Goal: Task Accomplishment & Management: Use online tool/utility

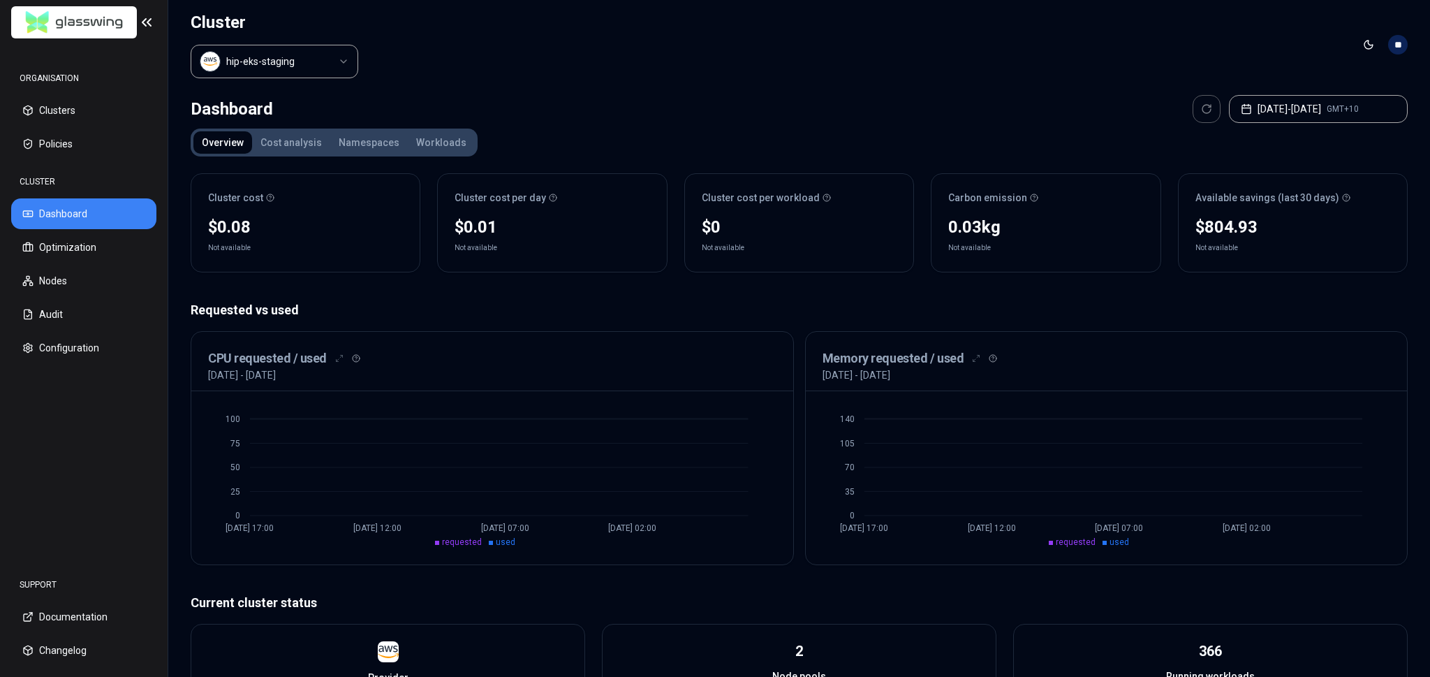
click at [865, 56] on header "Cluster hip-eks-staging Toggle theme **" at bounding box center [799, 44] width 1262 height 89
click at [555, 89] on div "Dashboard [DATE] - [DATE] GMT+10 Overview Cost analysis Namespaces Workloads Cl…" at bounding box center [799, 557] width 1262 height 937
click at [97, 452] on nav "ORGANISATION Clusters Policies CLUSTER Dashboard Optimization Nodes Audit Confi…" at bounding box center [84, 302] width 168 height 515
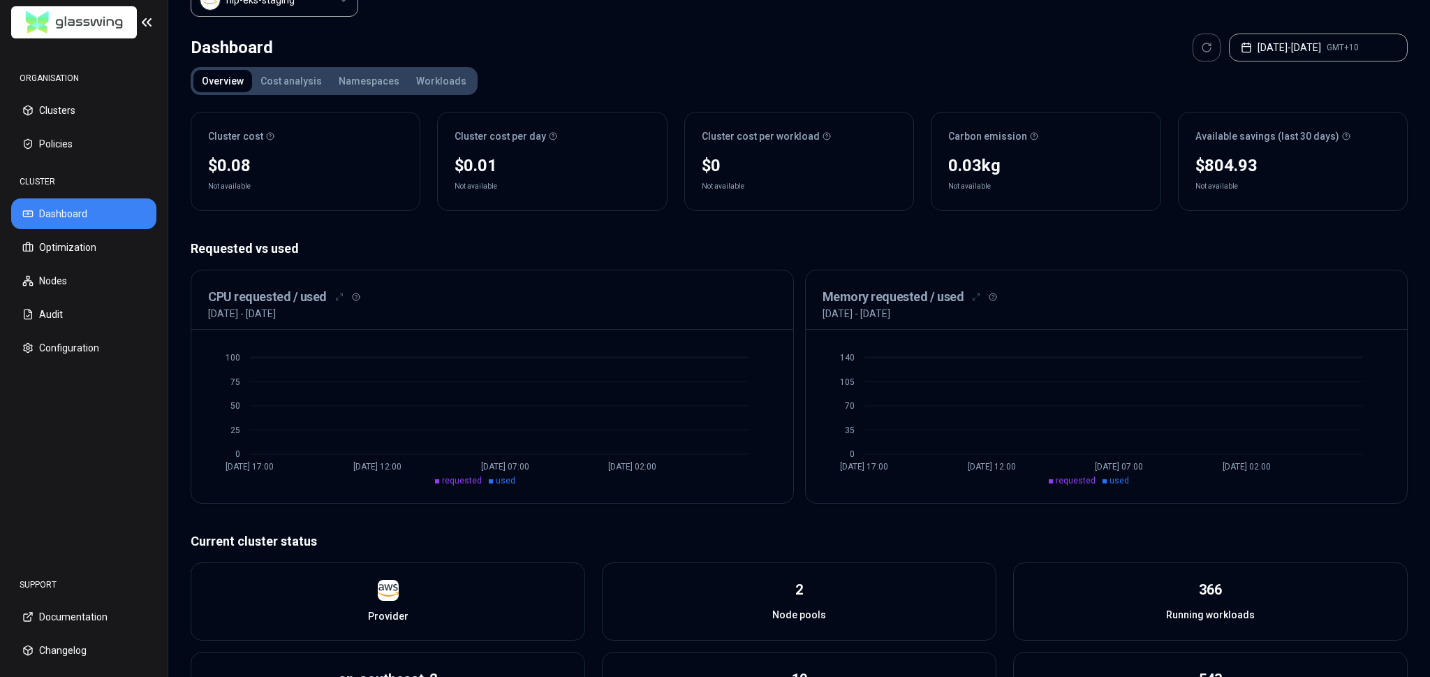
scroll to position [67, 0]
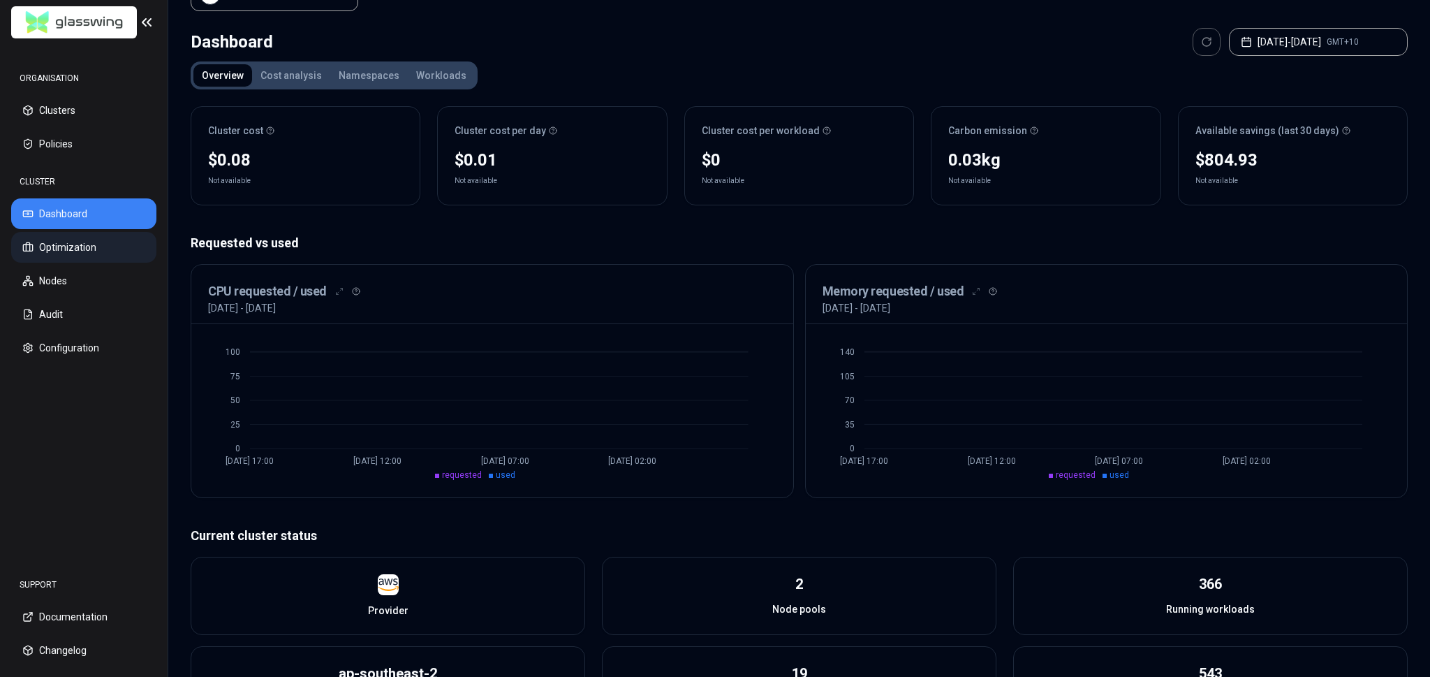
click at [103, 244] on button "Optimization" at bounding box center [83, 247] width 145 height 31
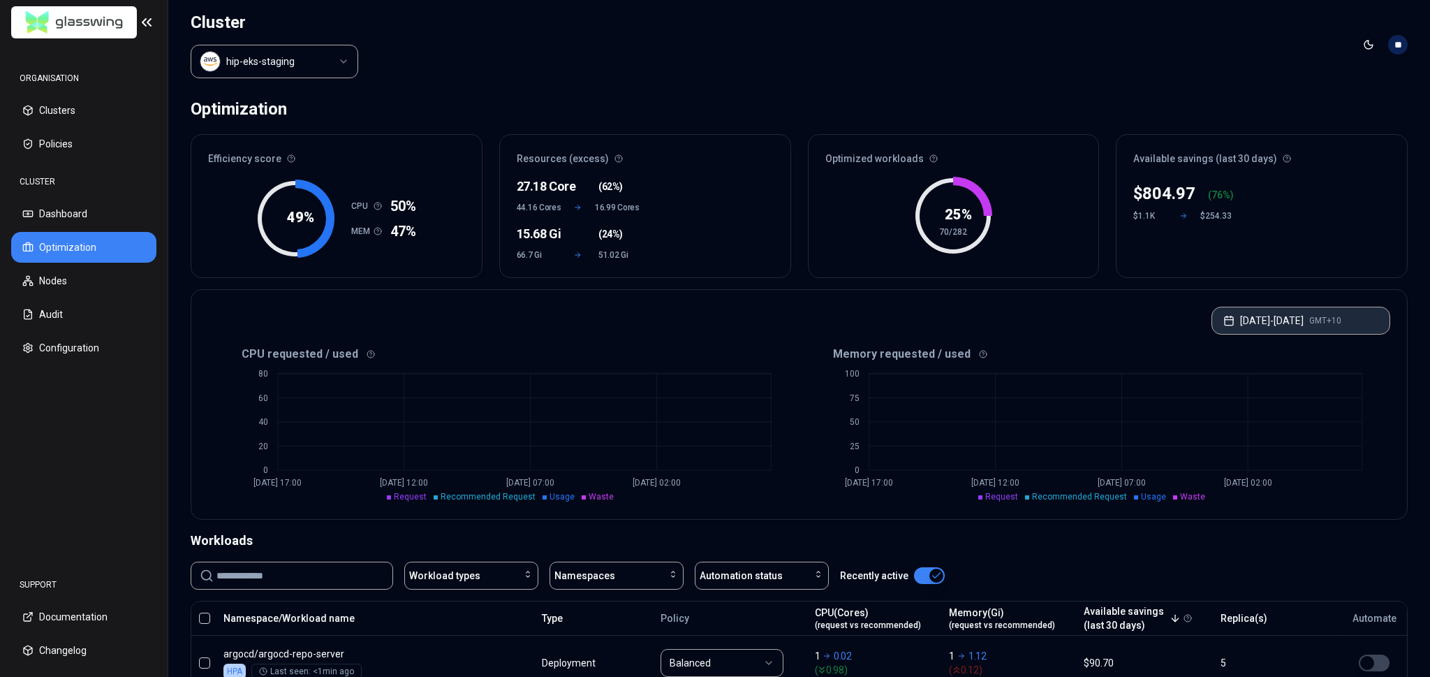
click at [1333, 324] on button "[DATE] - [DATE] GMT+10" at bounding box center [1301, 321] width 179 height 28
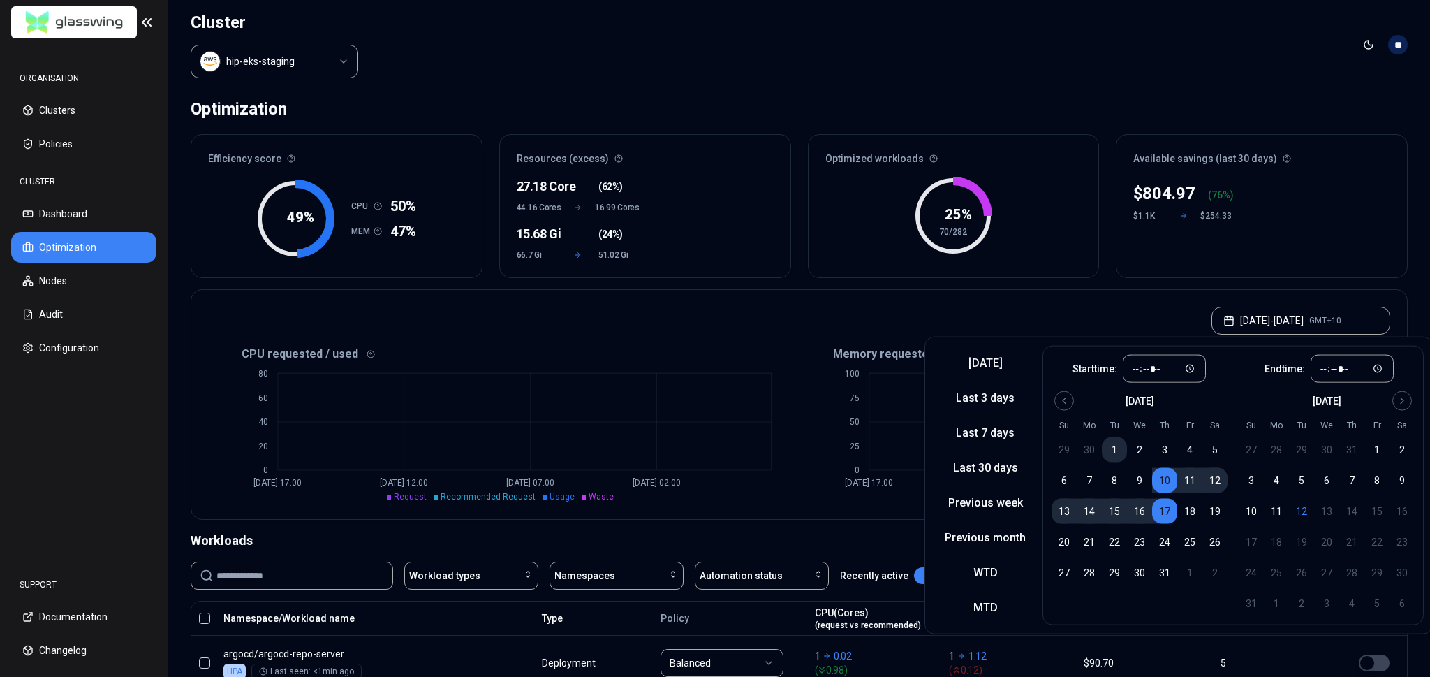
click at [1118, 449] on button "1" at bounding box center [1114, 449] width 25 height 25
type input "*****"
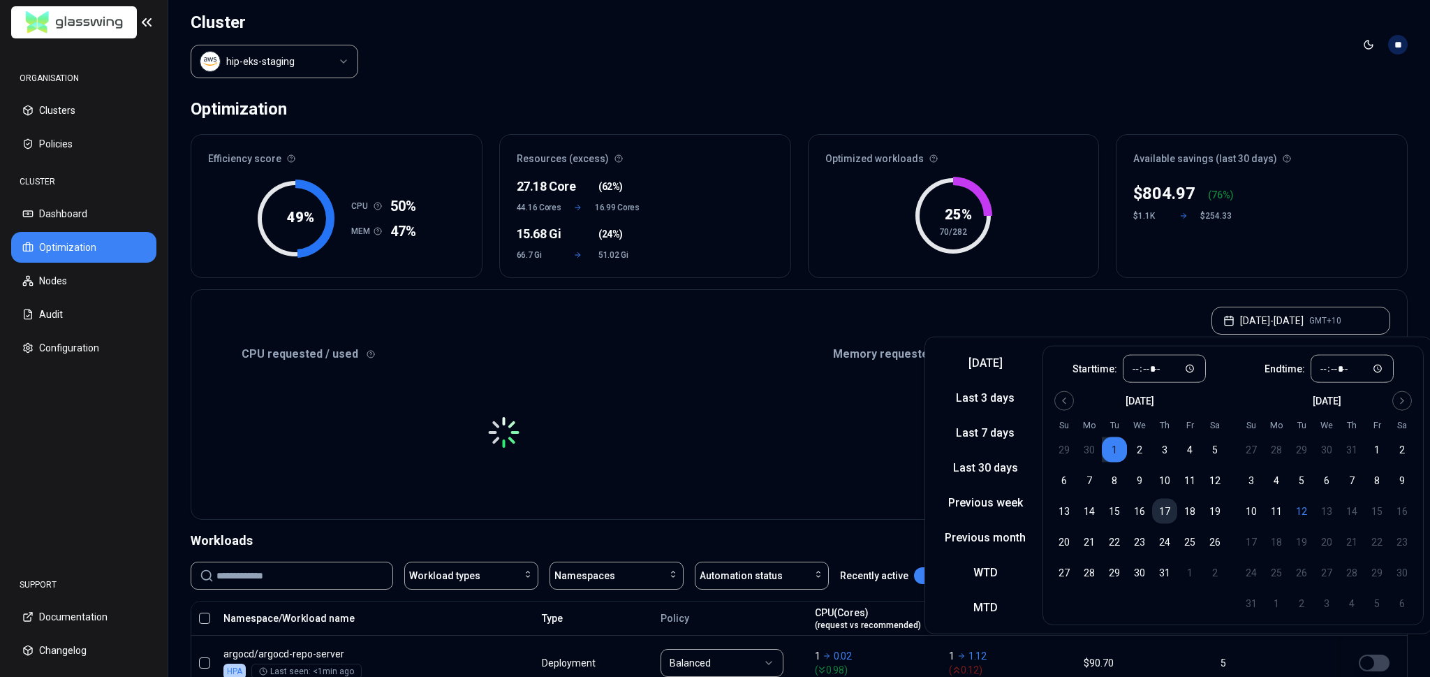
click at [1159, 502] on button "17" at bounding box center [1164, 511] width 25 height 25
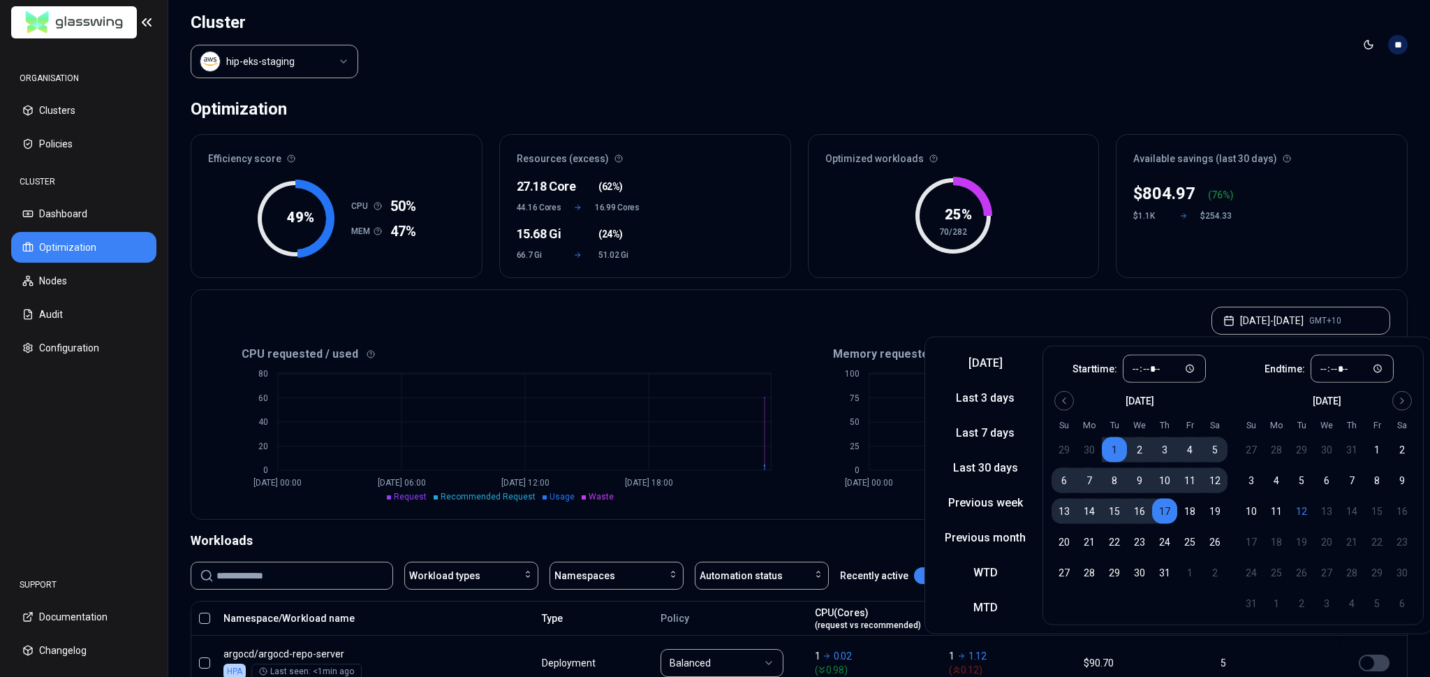
click at [1117, 450] on button "1" at bounding box center [1114, 449] width 25 height 25
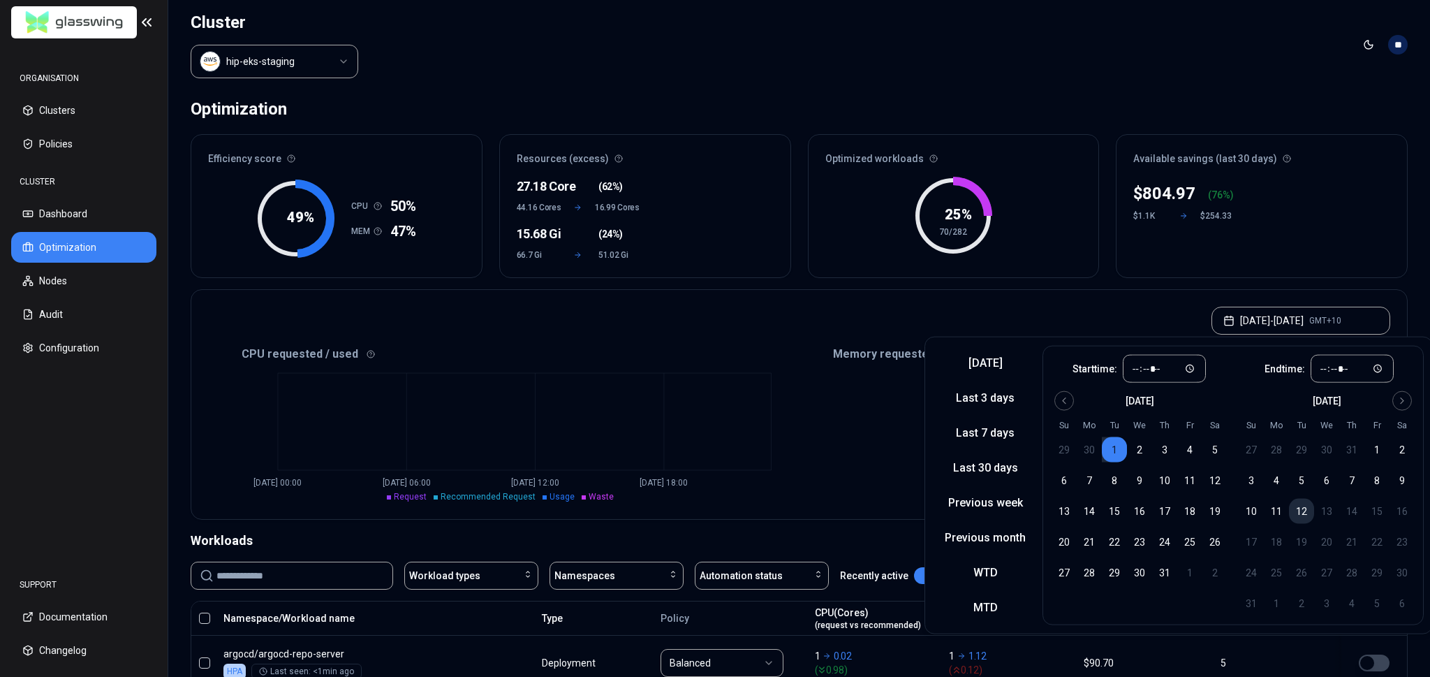
drag, startPoint x: 1306, startPoint y: 511, endPoint x: 1308, endPoint y: 534, distance: 23.1
click at [1305, 512] on button "12" at bounding box center [1301, 511] width 25 height 25
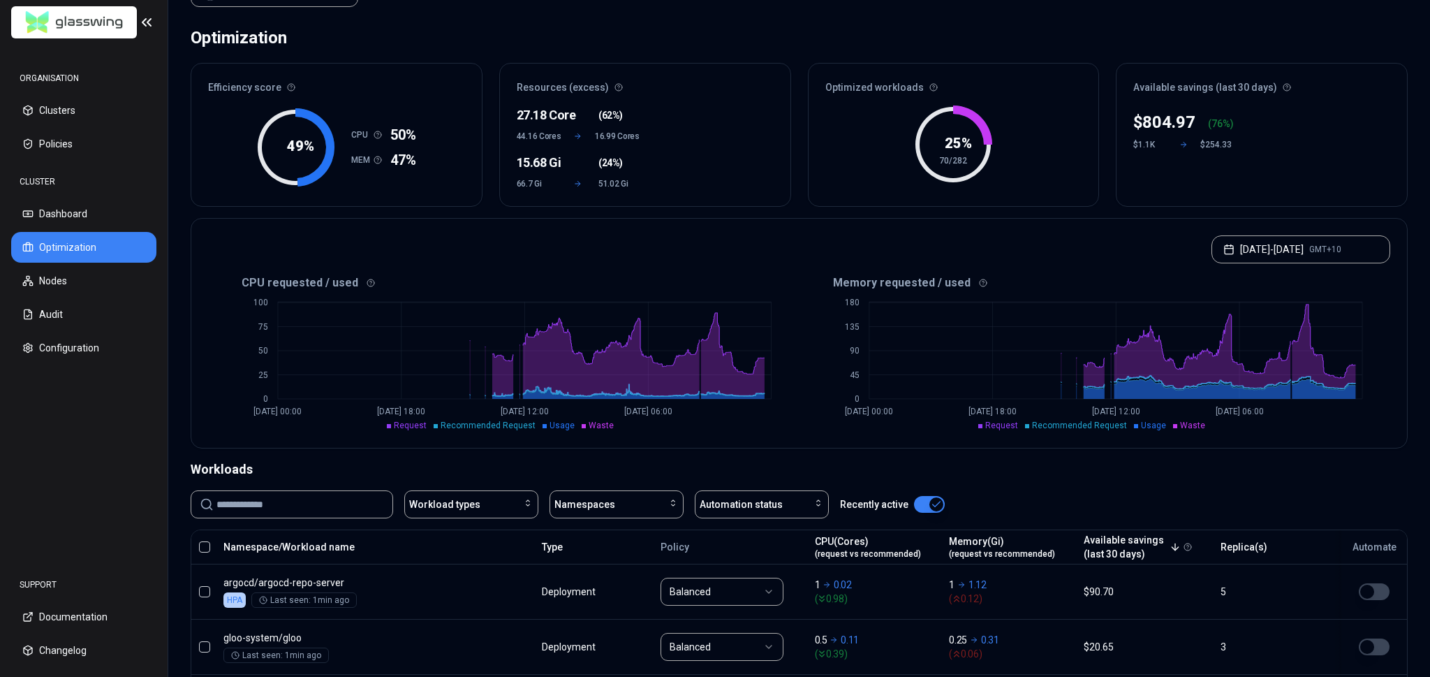
scroll to position [78, 0]
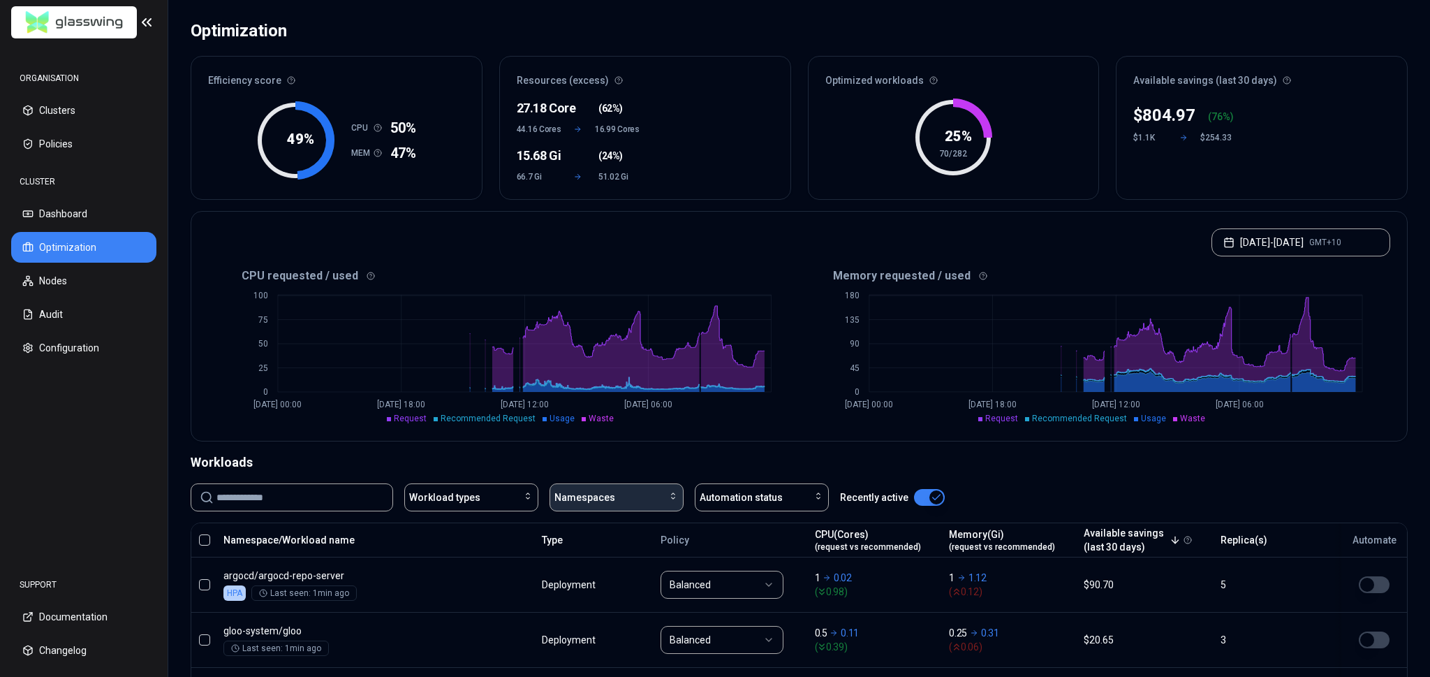
click at [589, 504] on button "Namespaces" at bounding box center [617, 497] width 134 height 28
type input "*******"
click at [603, 574] on span "hip-new-api" at bounding box center [584, 581] width 52 height 14
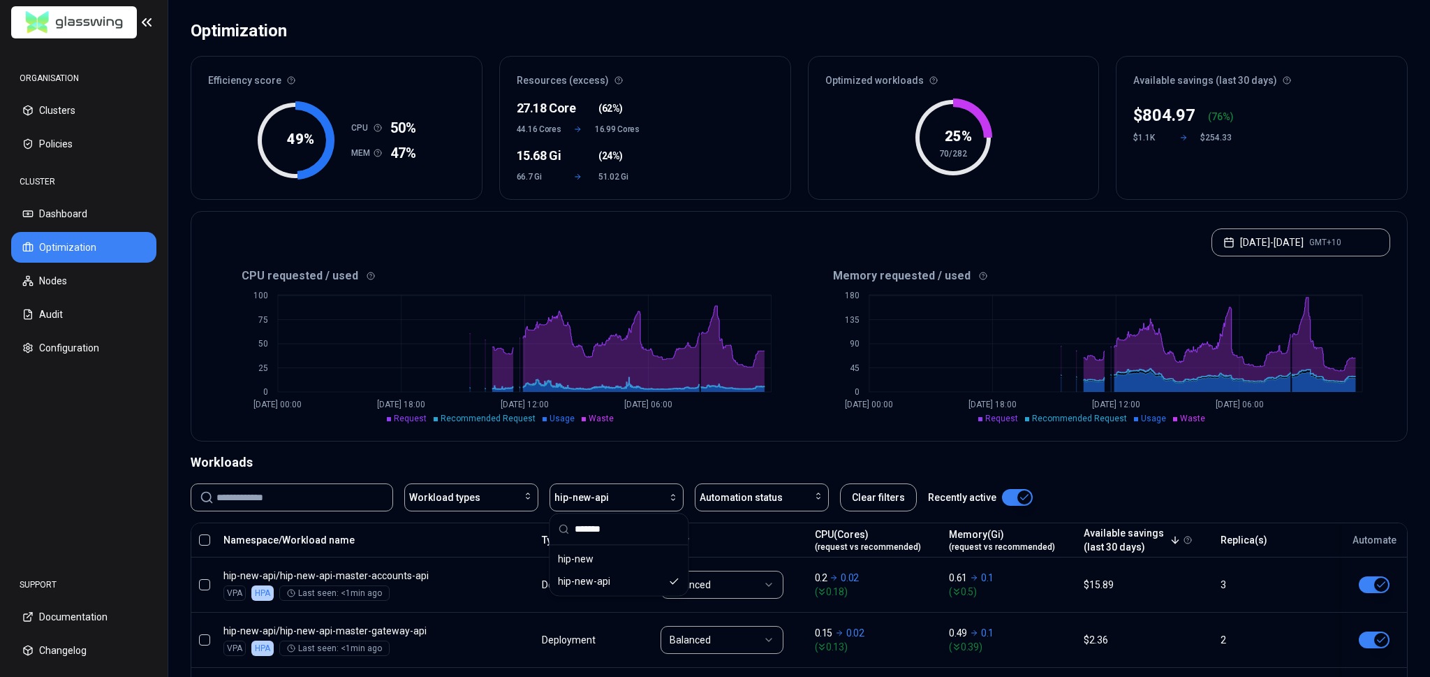
click at [642, 469] on div "Workloads" at bounding box center [799, 463] width 1217 height 20
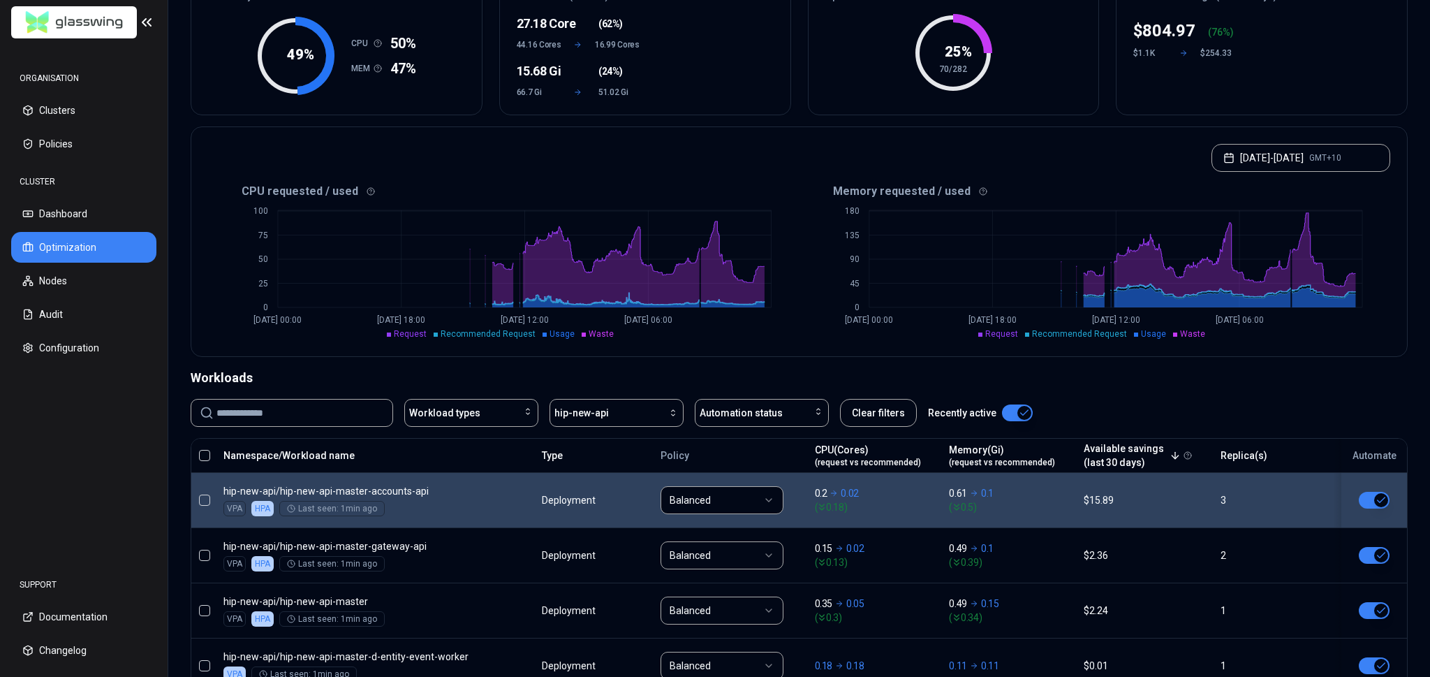
scroll to position [168, 0]
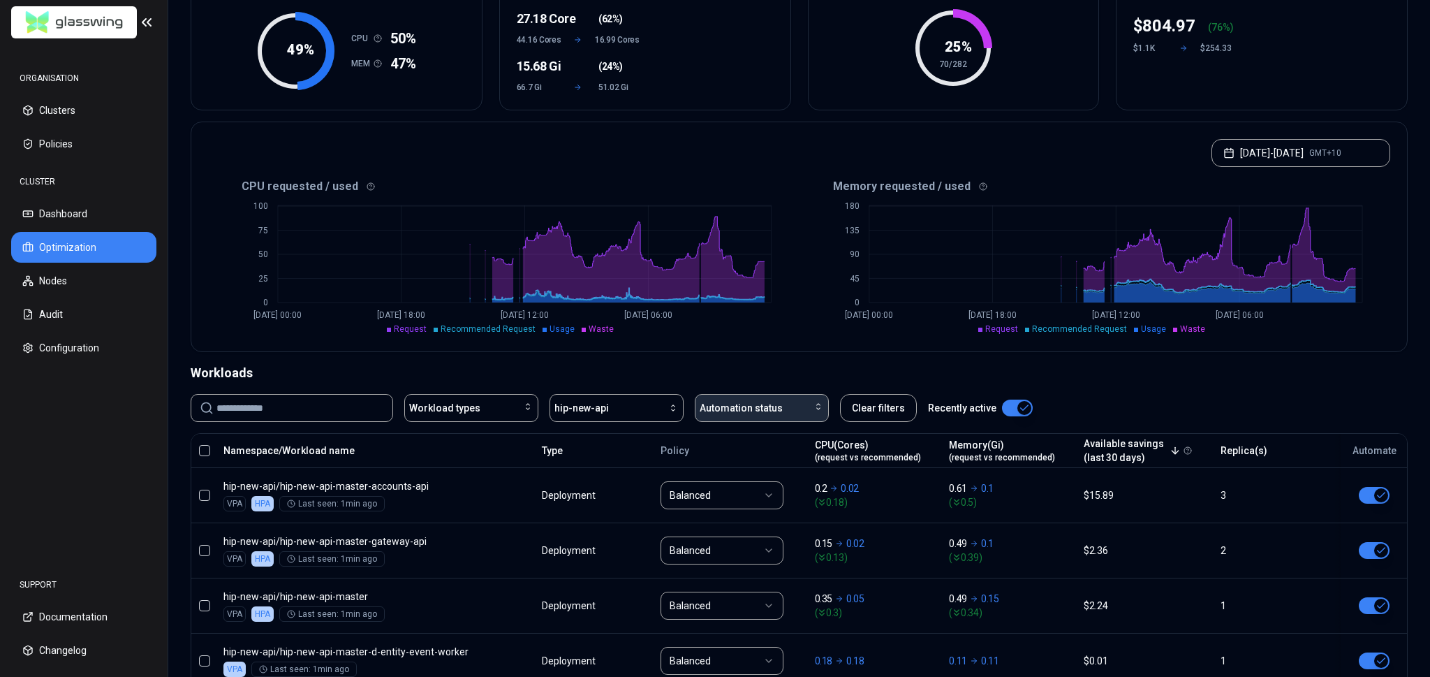
click at [784, 407] on div "Automation status" at bounding box center [762, 408] width 124 height 14
click at [563, 402] on span "hip-new-api" at bounding box center [582, 408] width 54 height 14
type input "********"
click at [649, 466] on div "playground" at bounding box center [618, 469] width 133 height 22
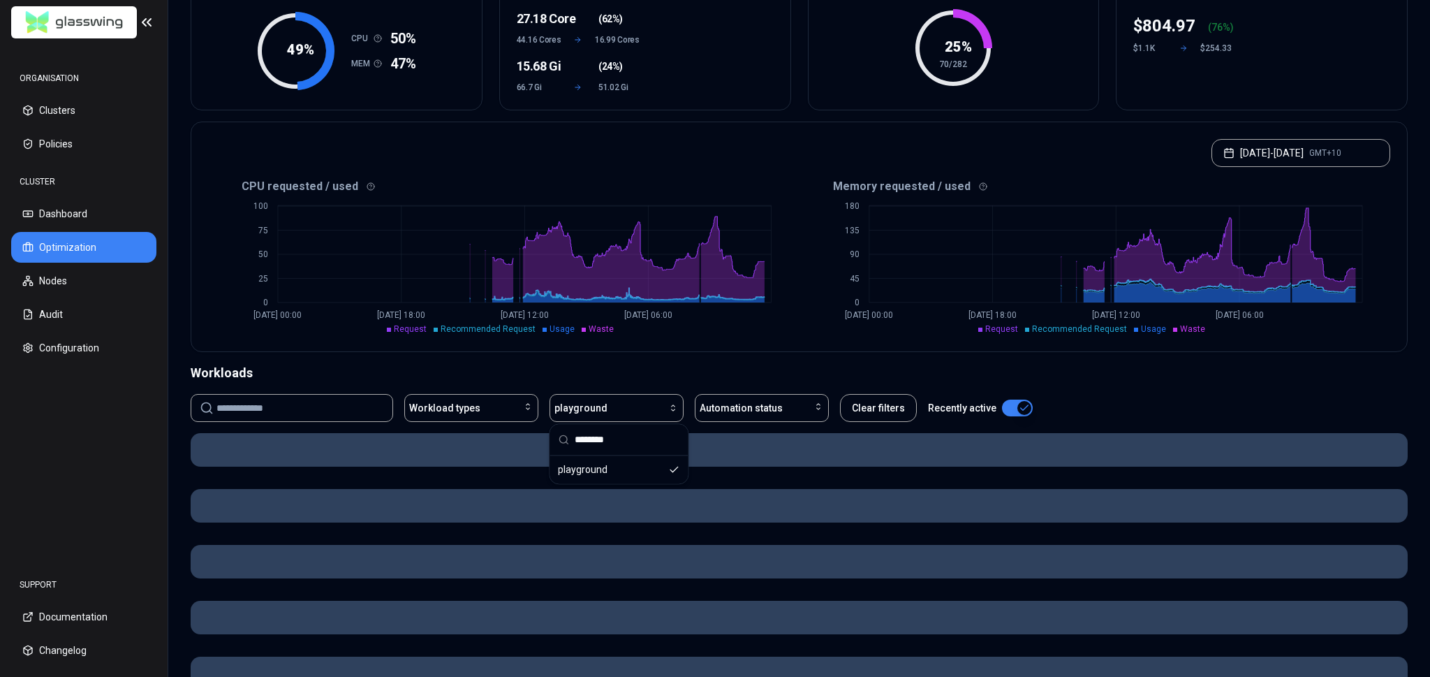
click at [669, 370] on div "Workloads" at bounding box center [799, 373] width 1217 height 20
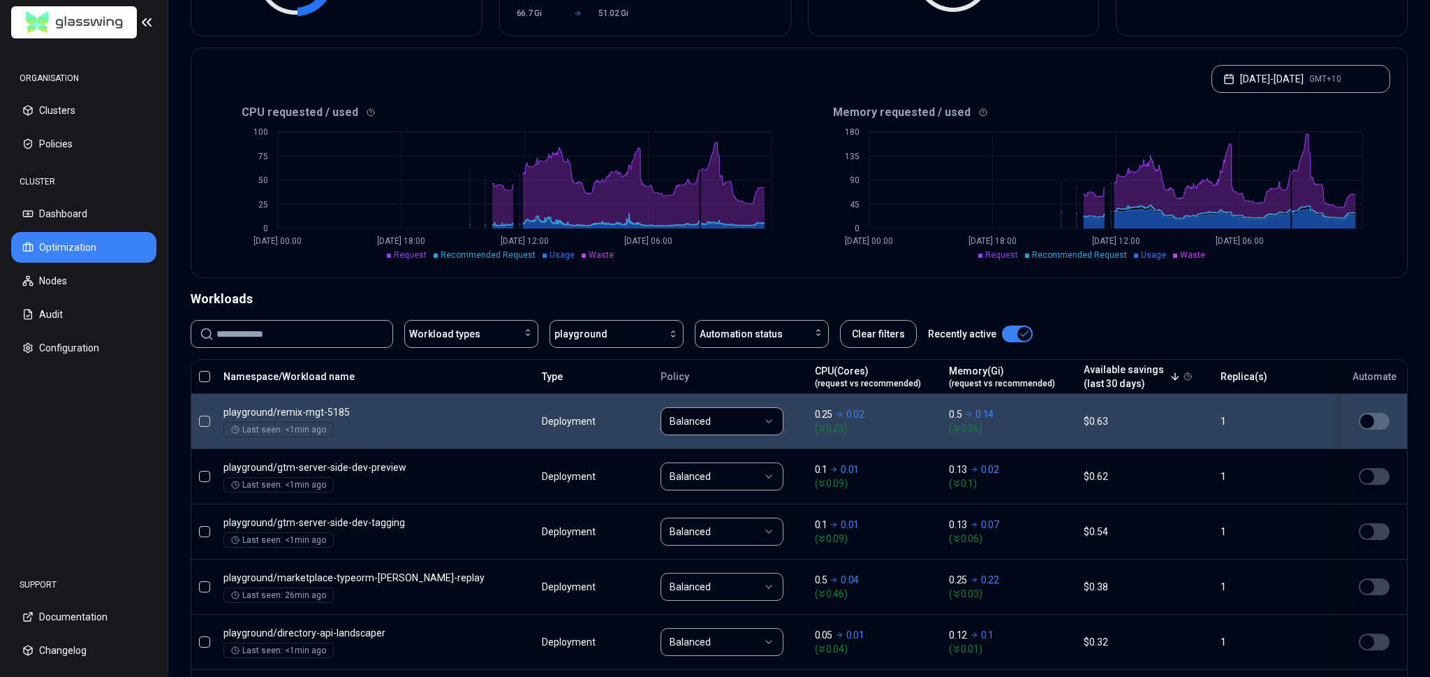
scroll to position [164, 0]
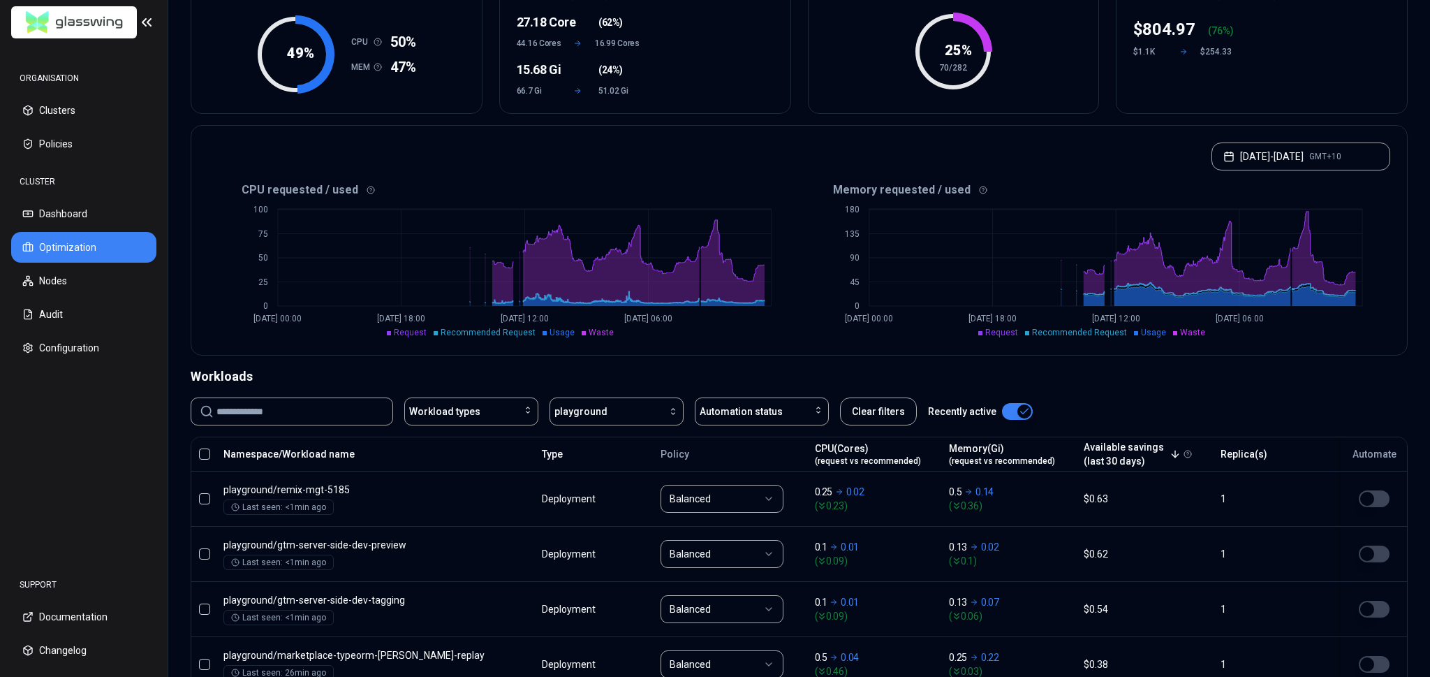
click at [724, 371] on div "Workloads" at bounding box center [799, 377] width 1217 height 20
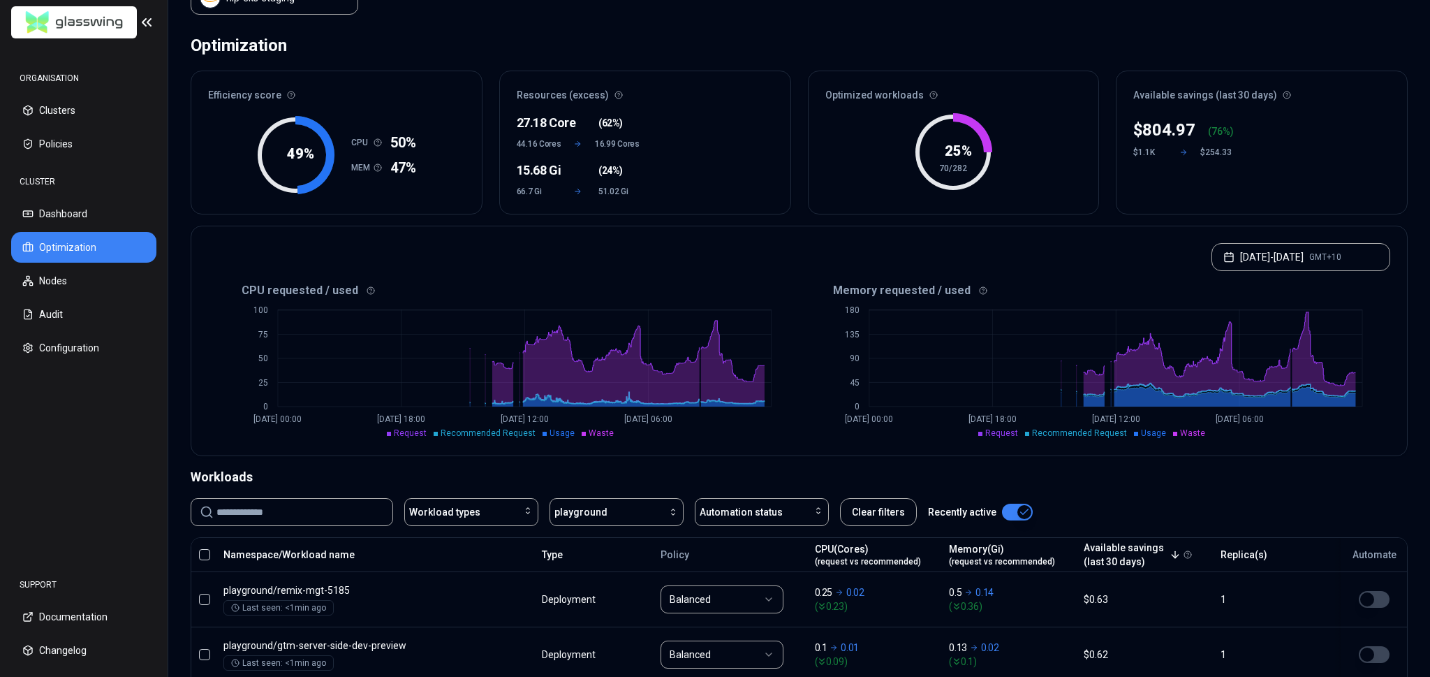
scroll to position [30, 0]
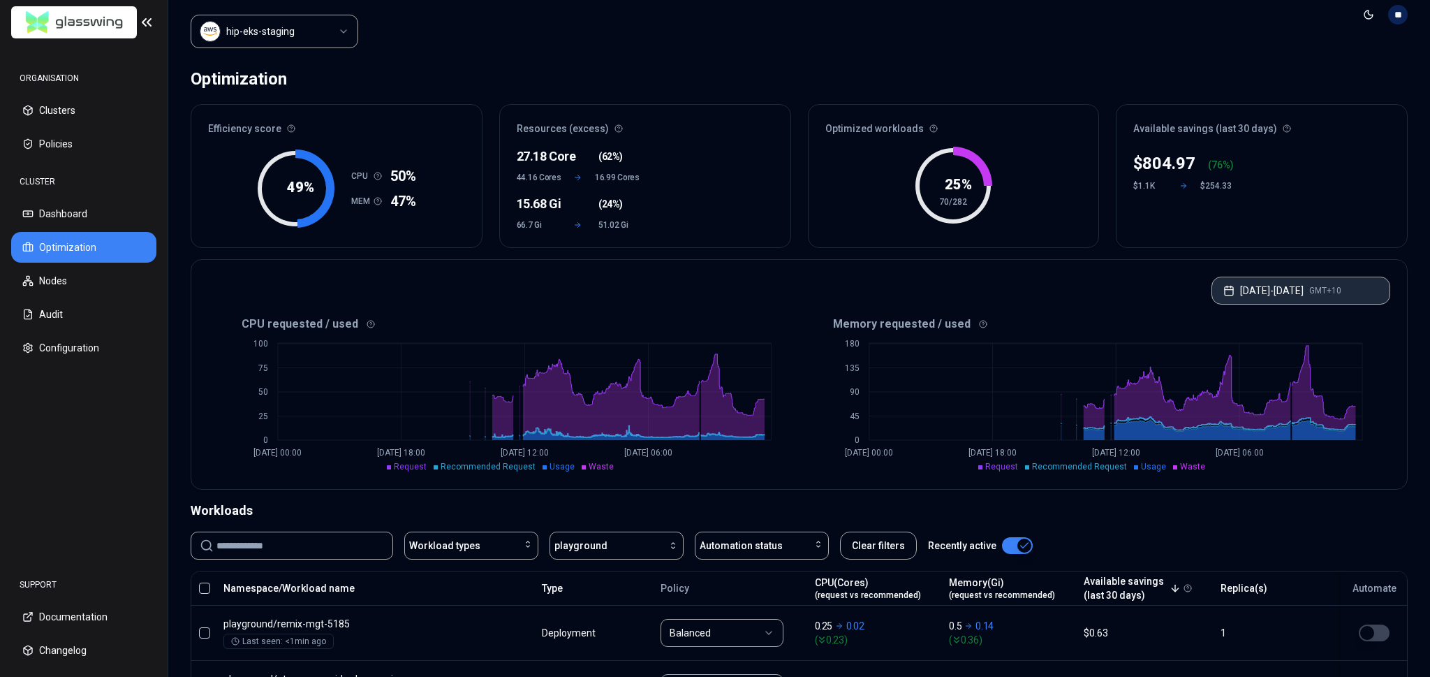
click at [1288, 289] on button "[DATE] - [DATE] GMT+10" at bounding box center [1301, 291] width 179 height 28
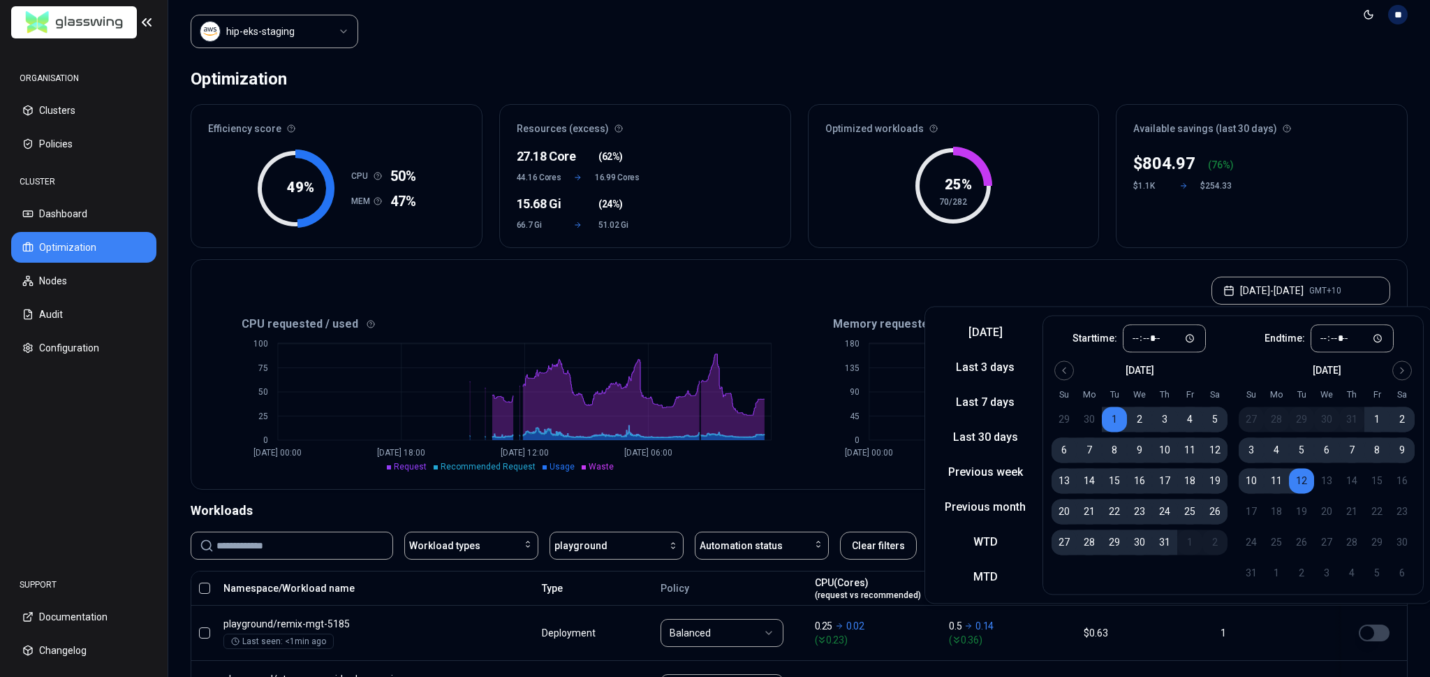
click at [1129, 482] on button "16" at bounding box center [1139, 480] width 25 height 25
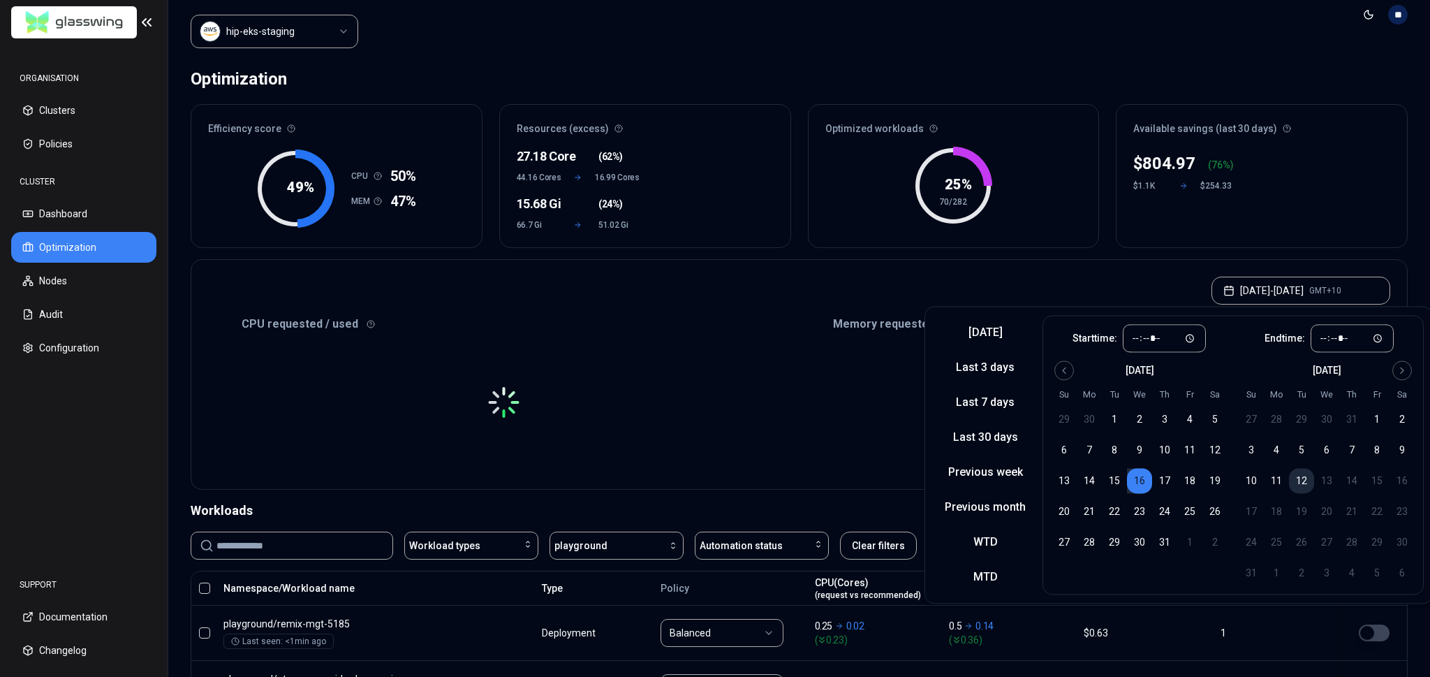
drag, startPoint x: 1308, startPoint y: 480, endPoint x: 1305, endPoint y: 488, distance: 8.2
click at [1308, 480] on button "12" at bounding box center [1301, 480] width 25 height 25
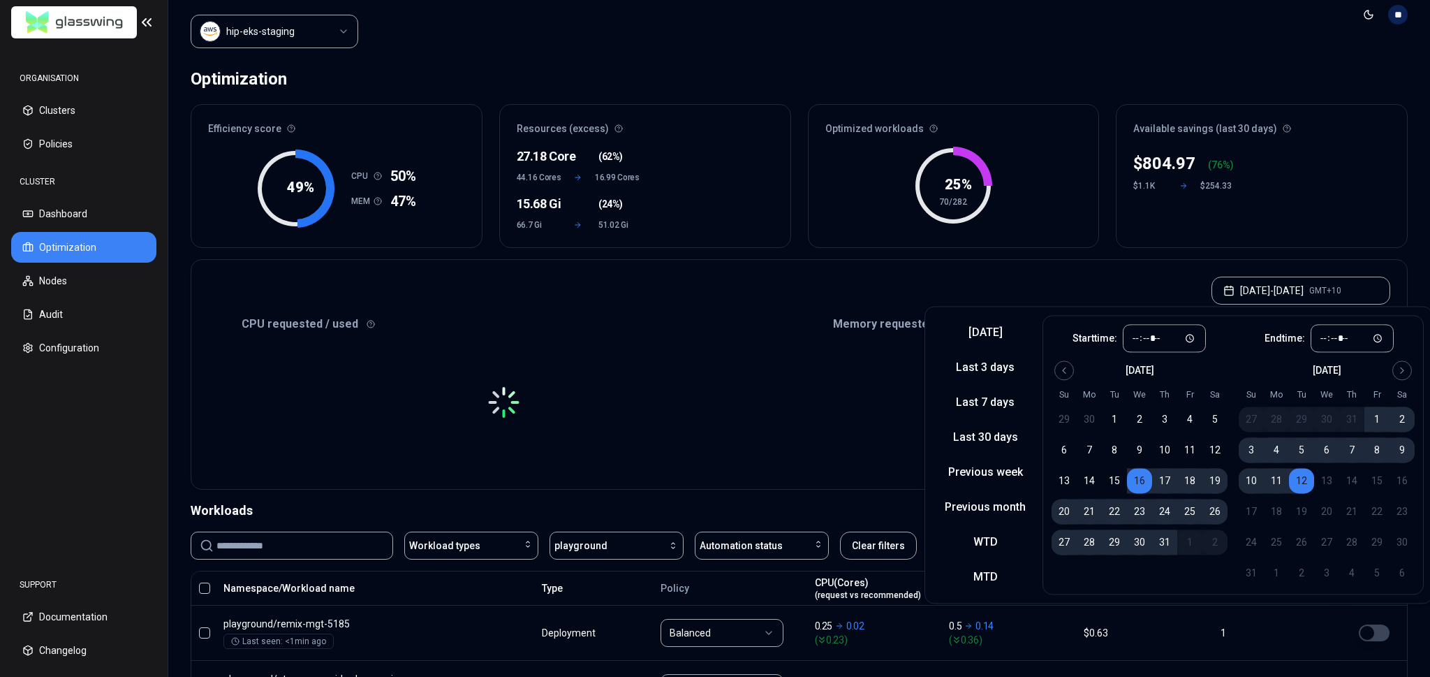
click at [930, 264] on div "[DATE] - [DATE] GMT+10" at bounding box center [799, 286] width 1216 height 53
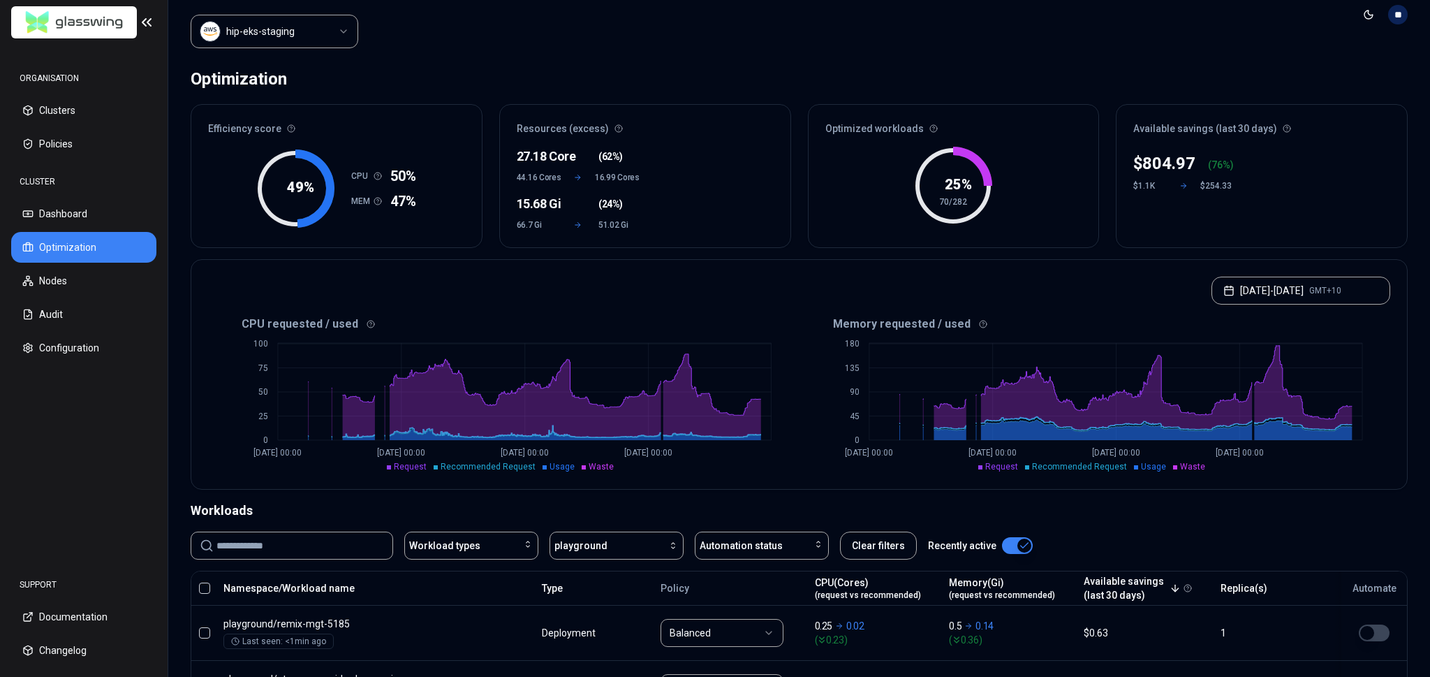
click at [724, 486] on div "CPU requested / used 0 25 50 75 100 [DATE] 00:00 [DATE] 00:00 [DATE] 00:00 [DAT…" at bounding box center [799, 401] width 1216 height 176
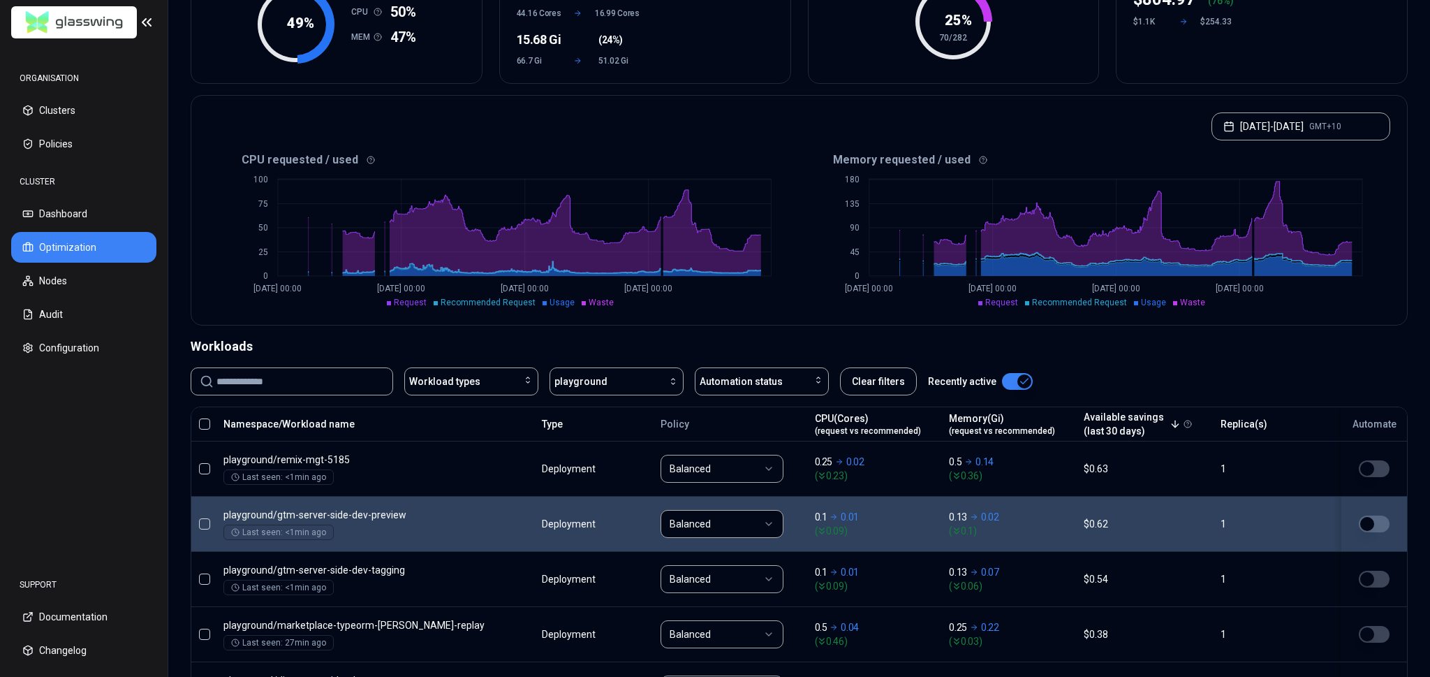
scroll to position [159, 0]
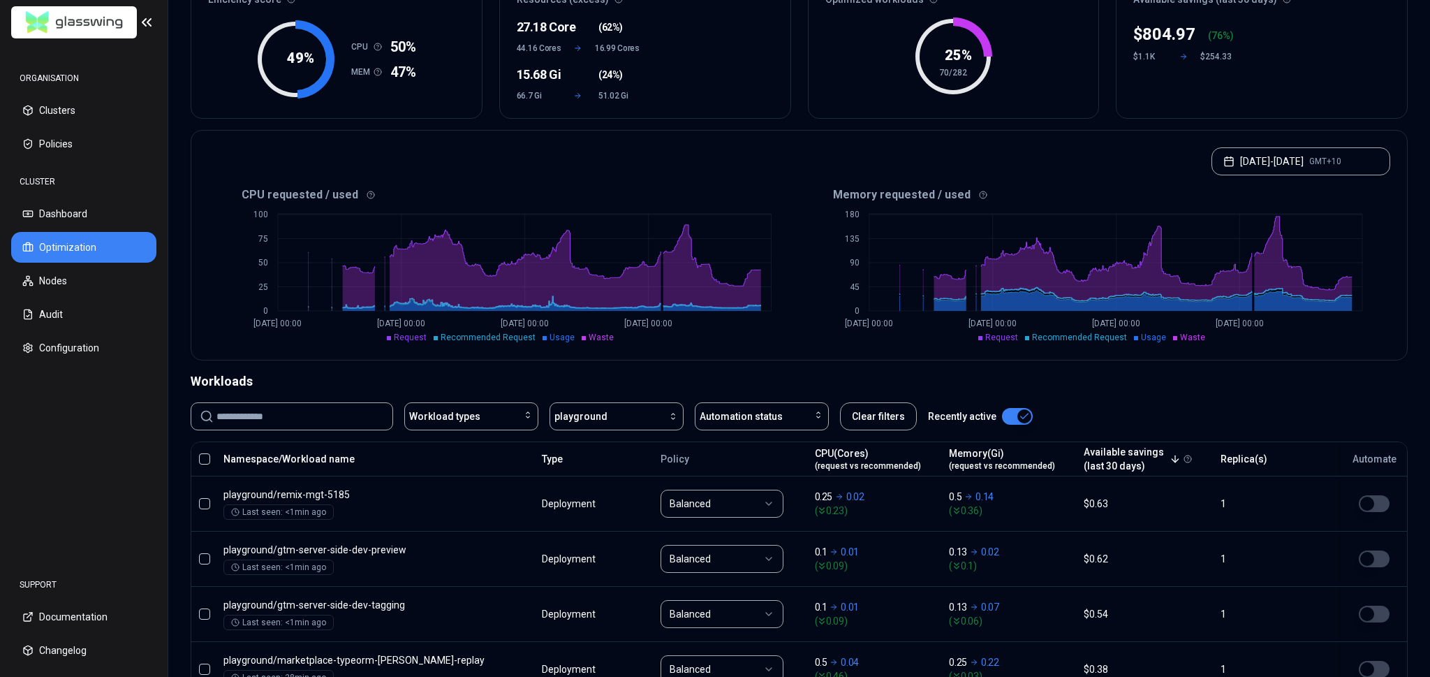
click at [634, 384] on div "Workloads" at bounding box center [799, 382] width 1217 height 20
click at [638, 379] on div "Workloads" at bounding box center [799, 382] width 1217 height 20
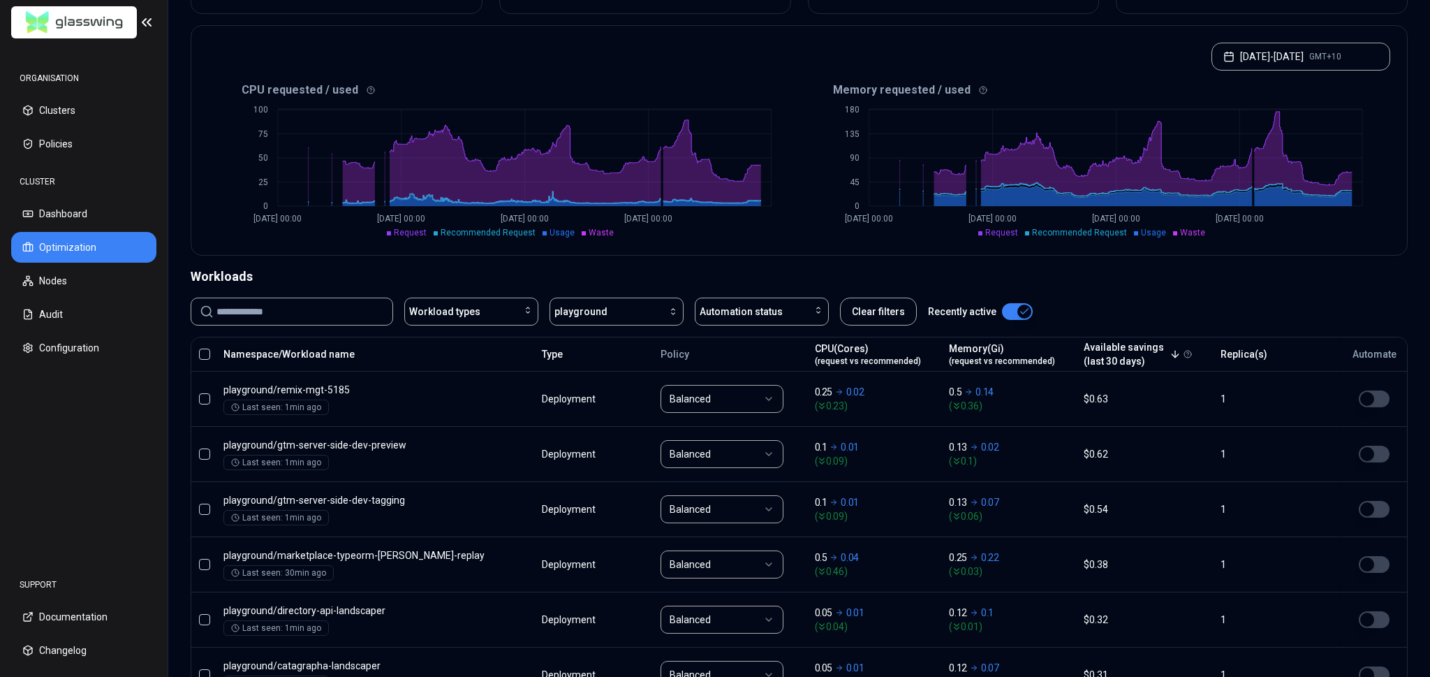
scroll to position [263, 0]
click at [888, 247] on div "CPU requested / used 0 25 50 75 100 [DATE] 00:00 [DATE] 00:00 [DATE] 00:00 [DAT…" at bounding box center [799, 168] width 1216 height 176
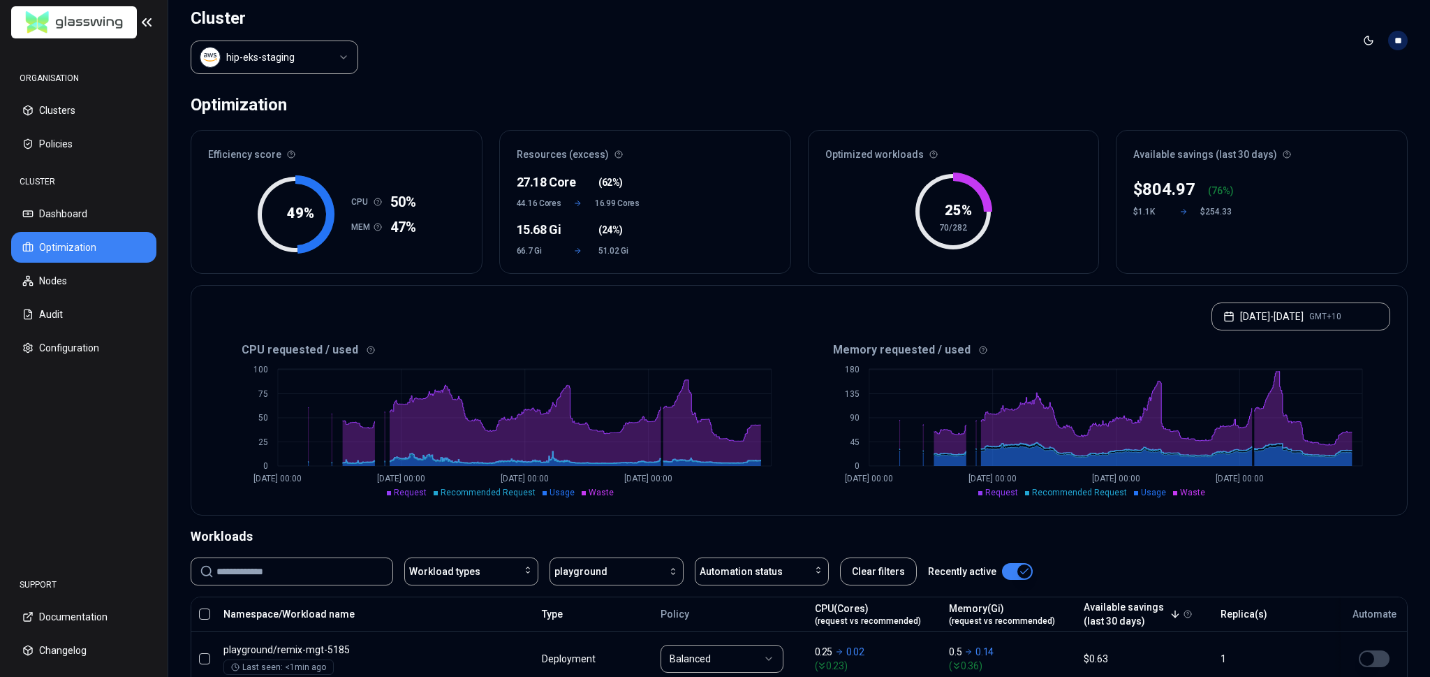
scroll to position [0, 0]
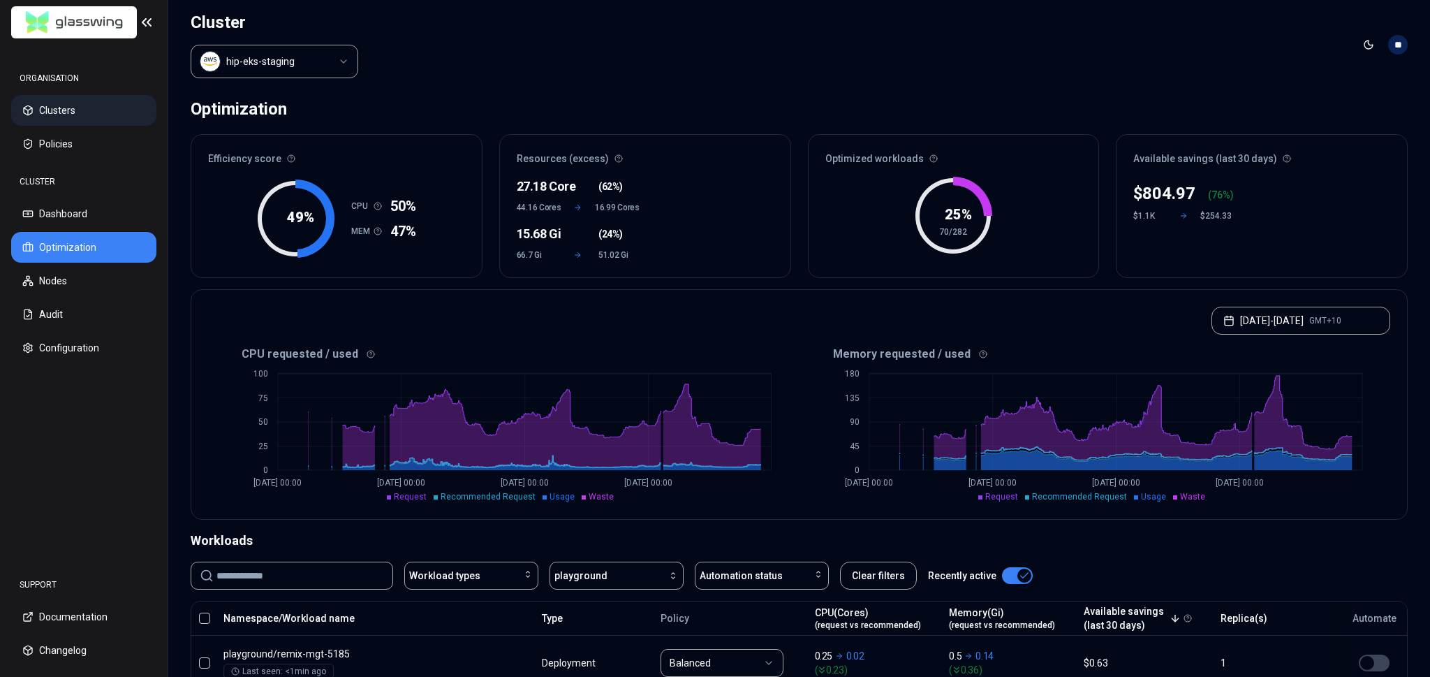
click at [96, 118] on button "Clusters" at bounding box center [83, 110] width 145 height 31
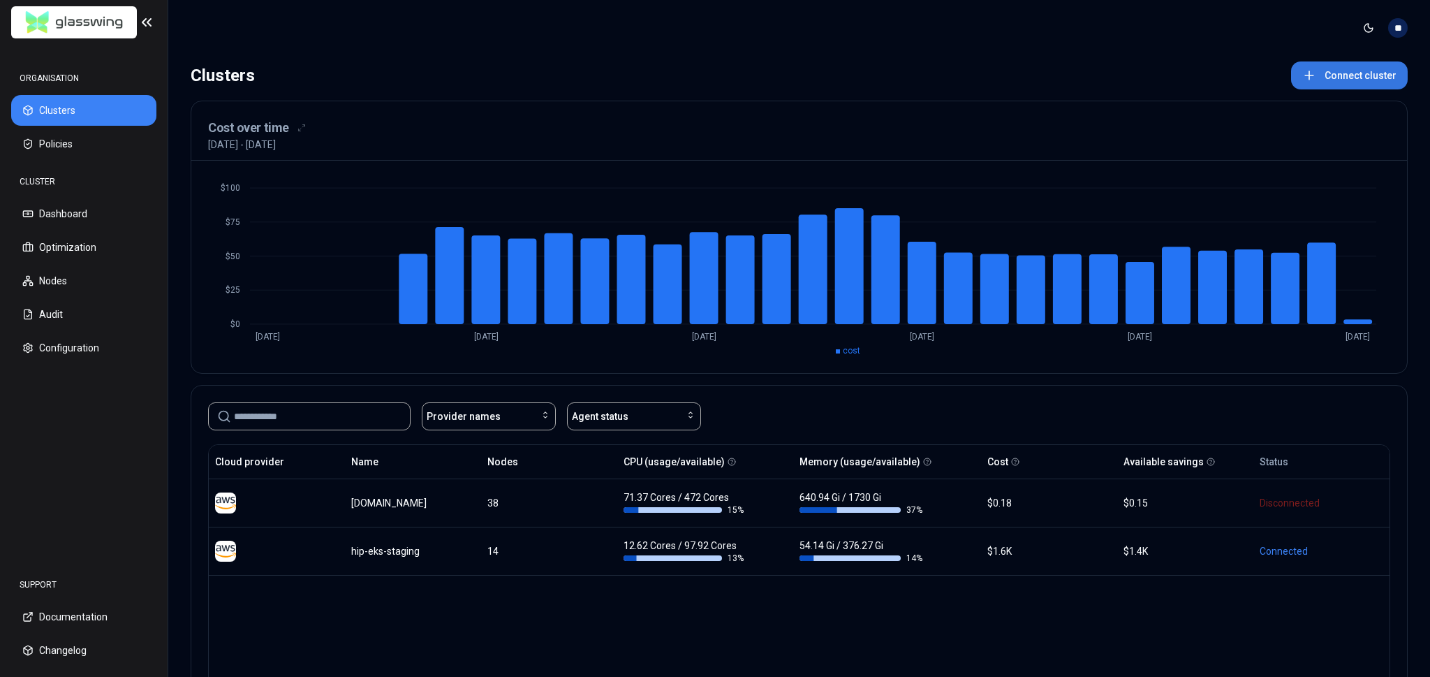
click at [1345, 87] on button "Connect cluster" at bounding box center [1349, 75] width 117 height 28
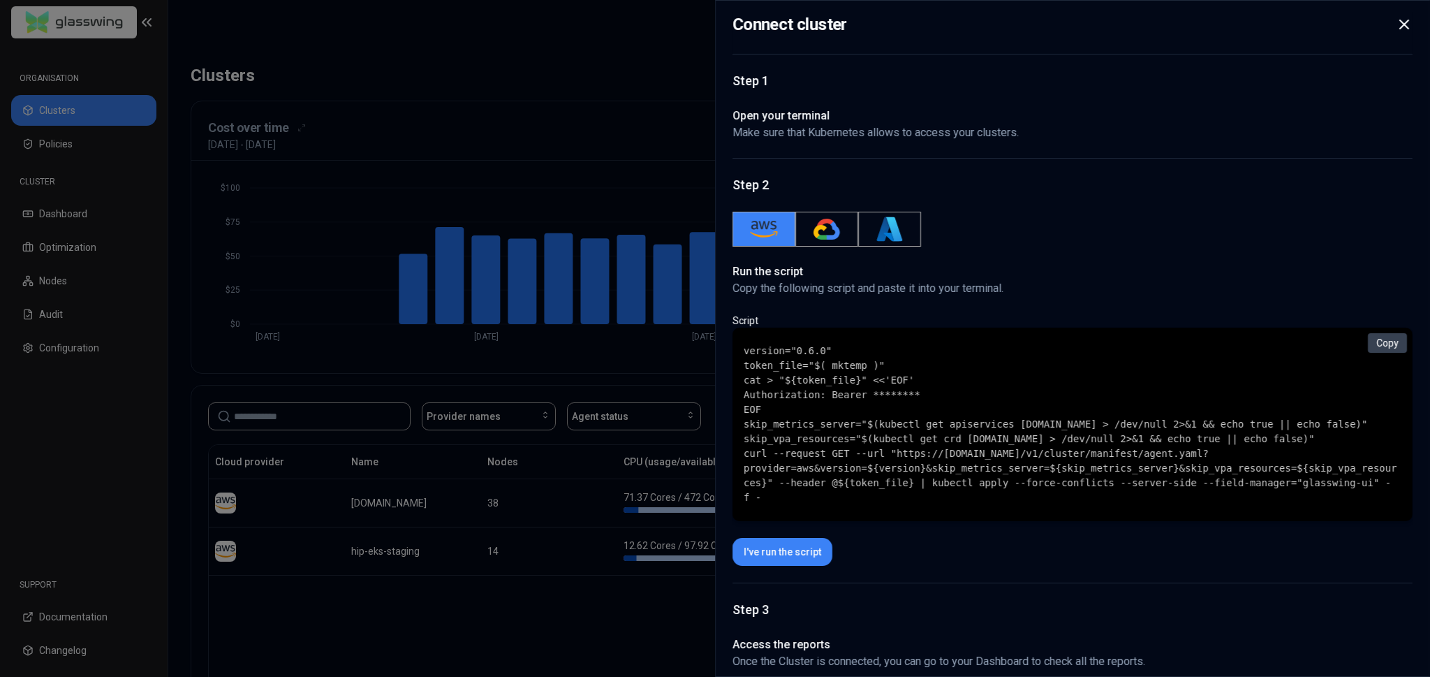
click at [526, 58] on div at bounding box center [715, 338] width 1430 height 677
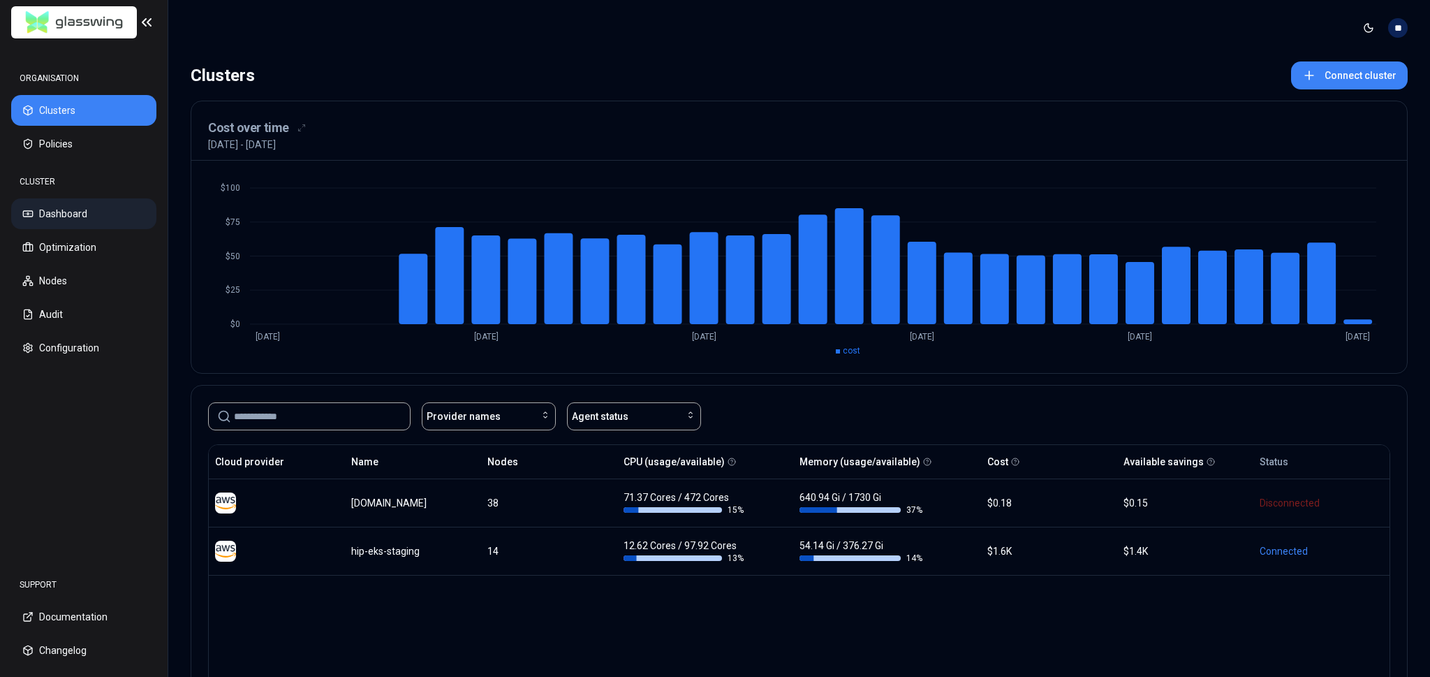
click at [78, 202] on button "Dashboard" at bounding box center [83, 213] width 145 height 31
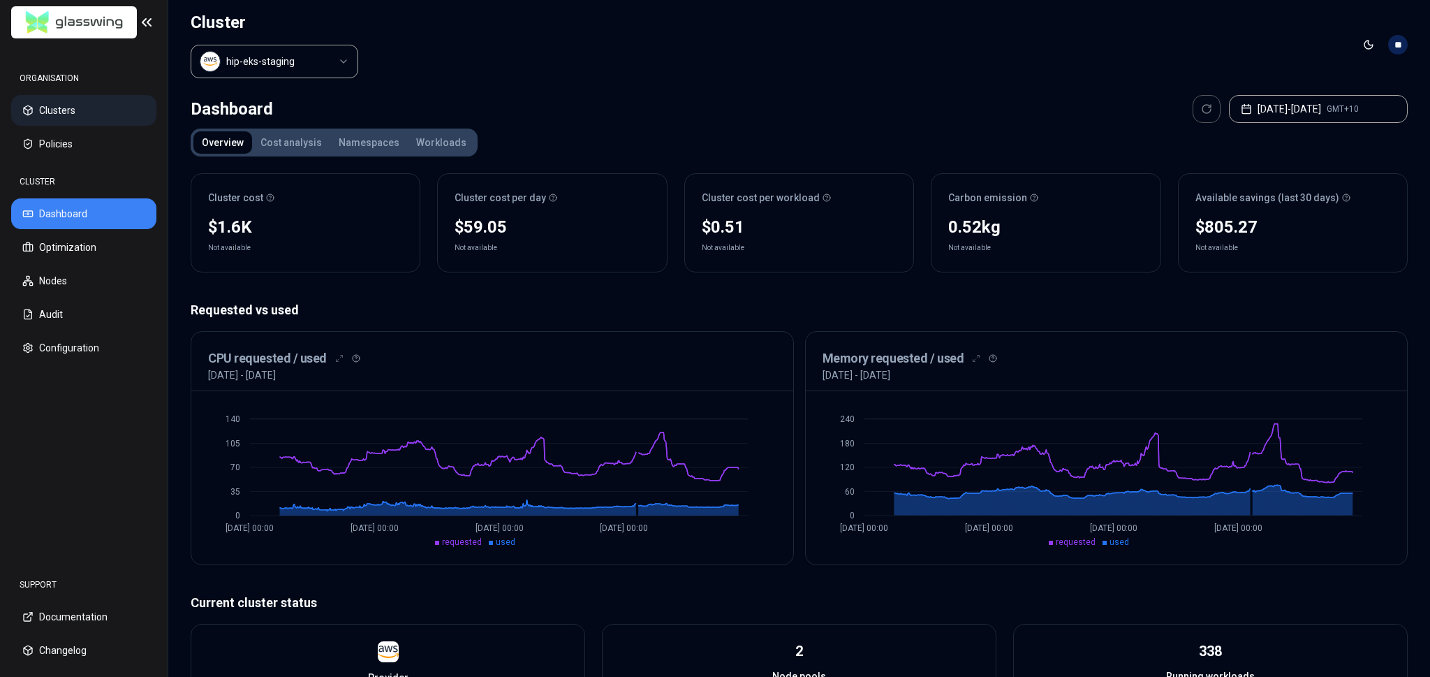
click at [68, 109] on button "Clusters" at bounding box center [83, 110] width 145 height 31
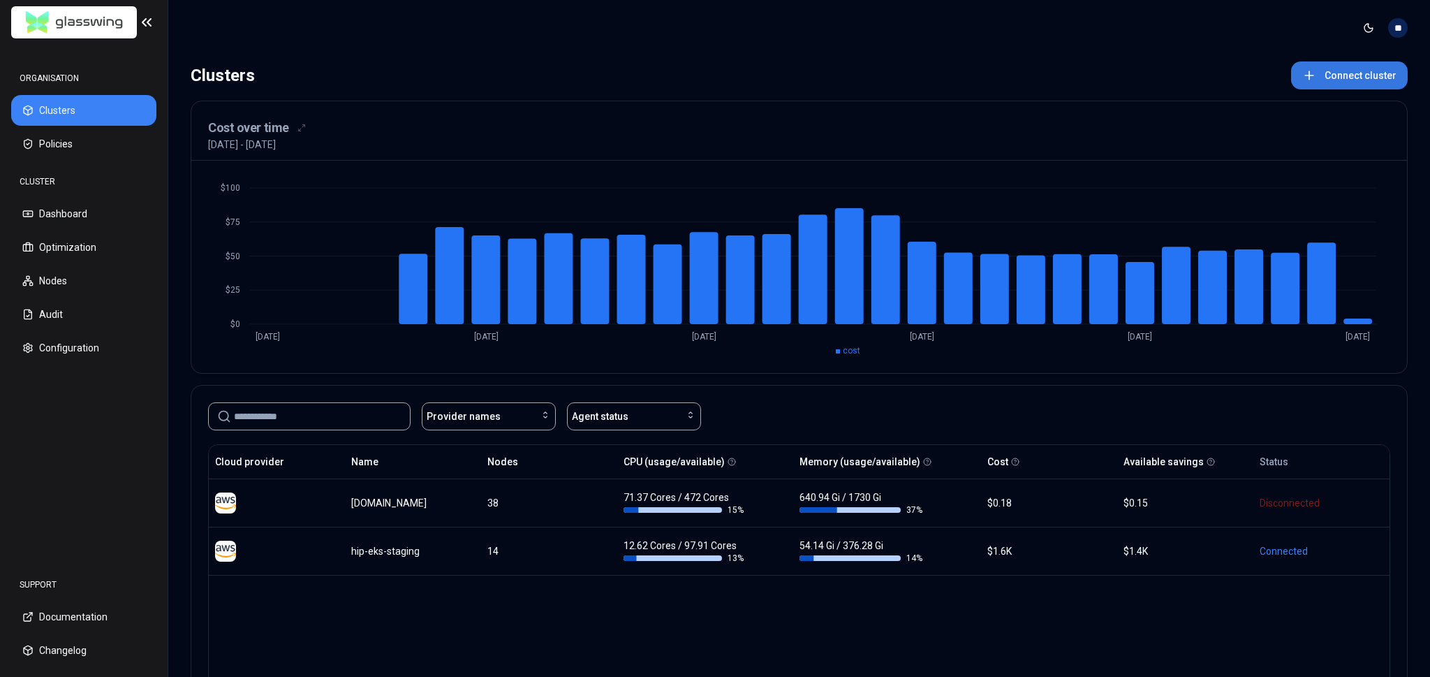
click at [1365, 77] on button "Connect cluster" at bounding box center [1349, 75] width 117 height 28
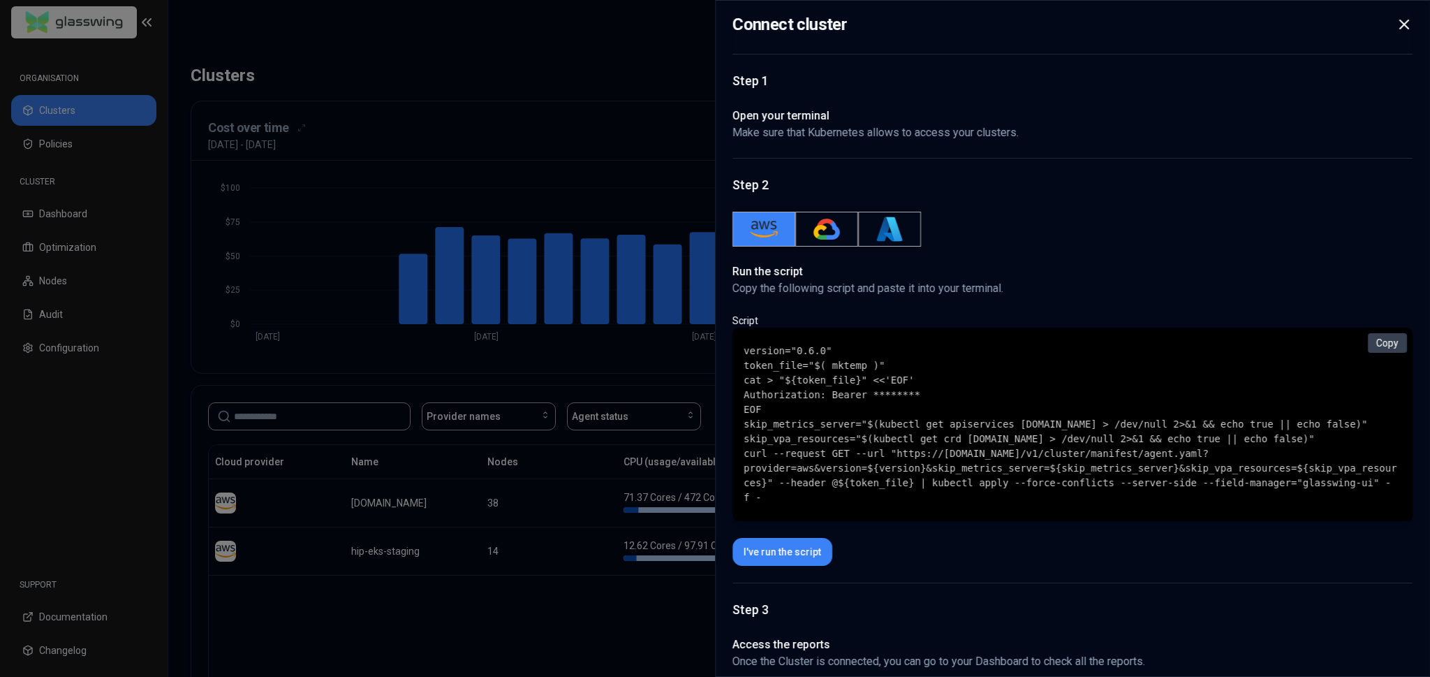
drag, startPoint x: 752, startPoint y: 351, endPoint x: 1315, endPoint y: 514, distance: 586.9
click at [1145, 521] on div "version="0.6.0" token_file="$( mktemp )" cat > "${token_file}" <<'EOF' Authoriz…" at bounding box center [1073, 424] width 680 height 193
click at [1402, 511] on div "version="0.6.0" token_file="$( mktemp )" cat > "${token_file}" <<'EOF' Authoriz…" at bounding box center [1073, 424] width 680 height 193
drag, startPoint x: 1318, startPoint y: 513, endPoint x: 628, endPoint y: 360, distance: 706.8
click at [628, 361] on body "ORGANISATION Clusters Policies CLUSTER Dashboard Optimization Nodes Audit Confi…" at bounding box center [715, 338] width 1430 height 677
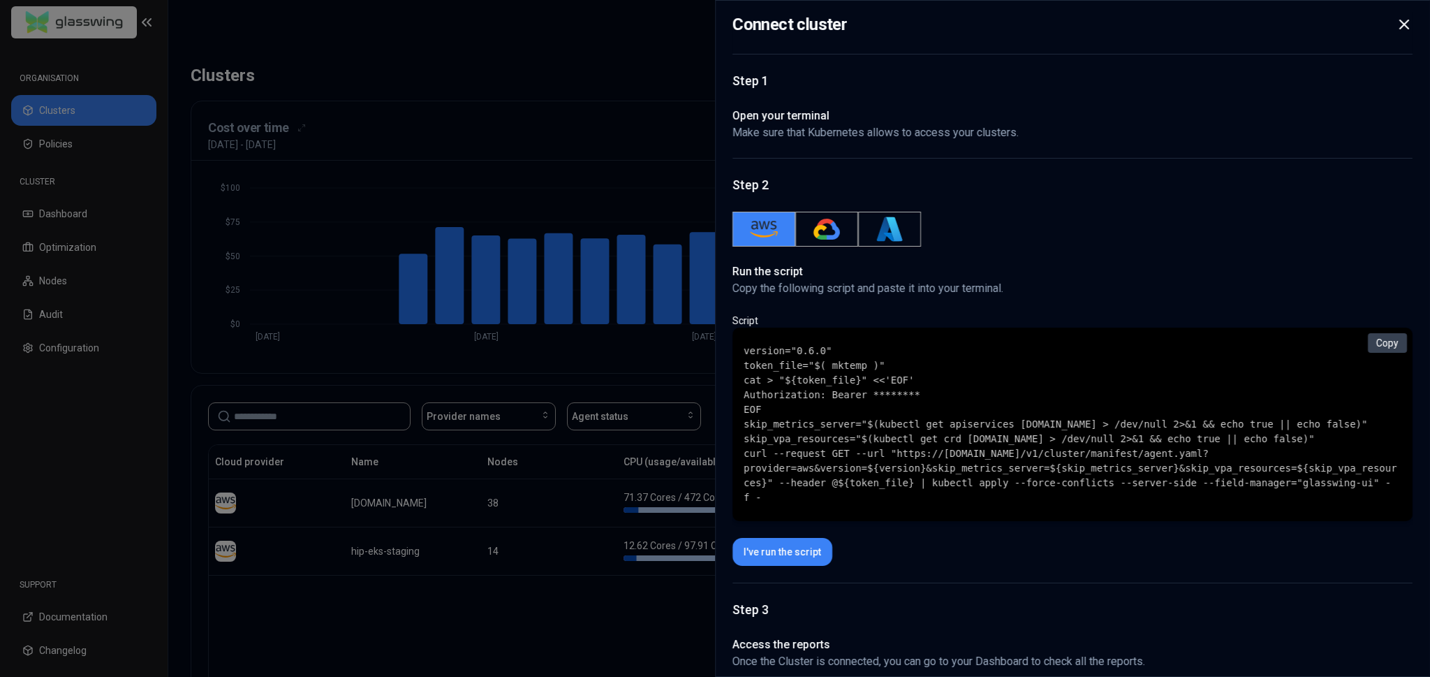
click at [886, 428] on code "version="0.6.0" token_file="$( mktemp )" cat > "${token_file}" <<'EOF' Authoriz…" at bounding box center [1073, 424] width 658 height 161
drag, startPoint x: 742, startPoint y: 356, endPoint x: 1401, endPoint y: 511, distance: 677.5
click at [1401, 511] on div "version="0.6.0" token_file="$( mktemp )" cat > "${token_file}" <<'EOF' Authoriz…" at bounding box center [1073, 424] width 680 height 193
click at [1400, 505] on code "version="0.6.0" token_file="$( mktemp )" cat > "${token_file}" <<'EOF' Authoriz…" at bounding box center [1073, 424] width 658 height 161
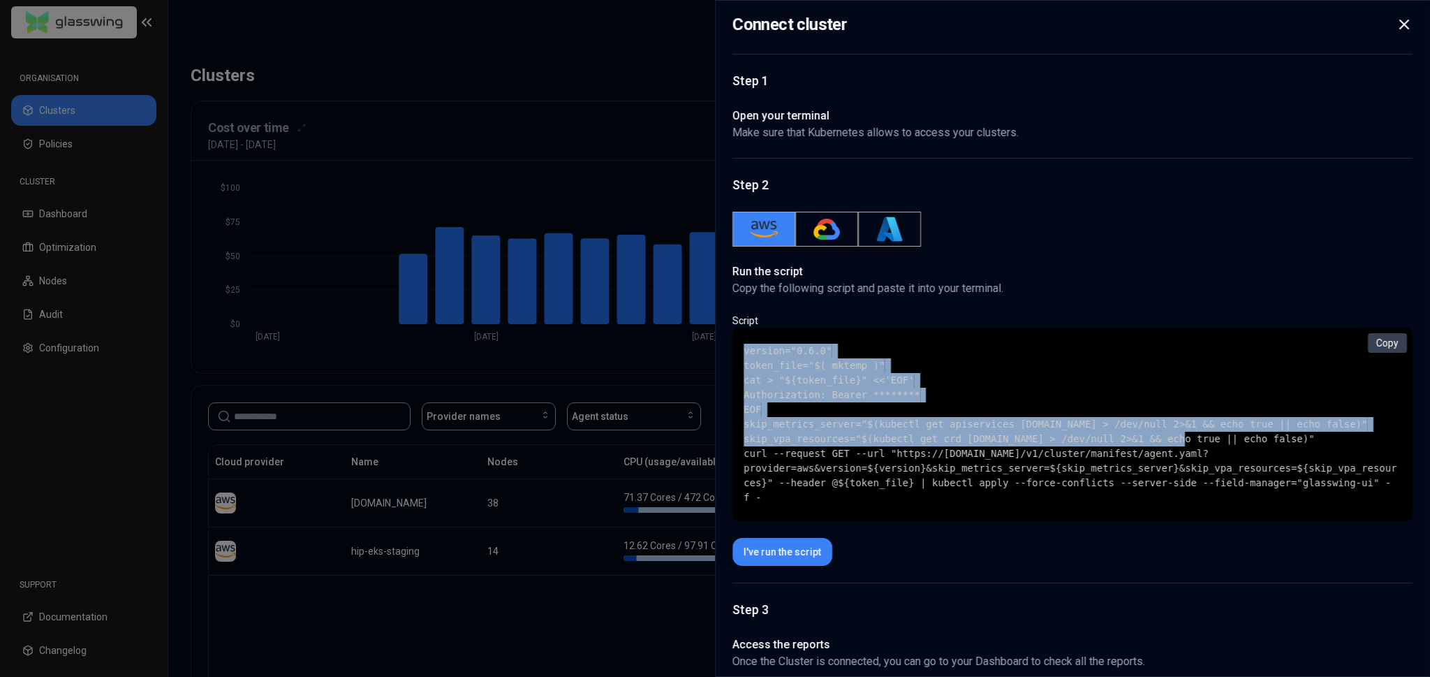
drag, startPoint x: 741, startPoint y: 348, endPoint x: 1130, endPoint y: 453, distance: 403.1
click at [1130, 453] on div "version="0.6.0" token_file="$( mktemp )" cat > "${token_file}" <<'EOF' Authoriz…" at bounding box center [1073, 424] width 680 height 193
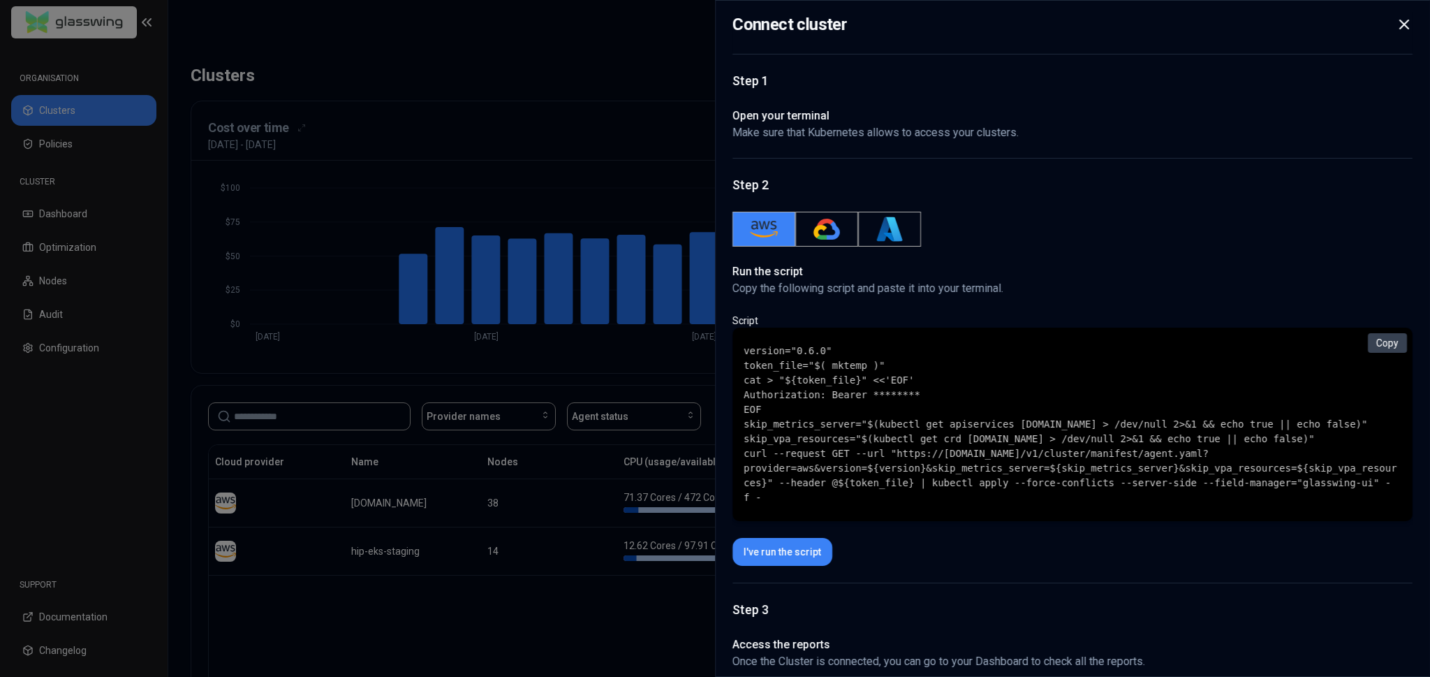
click at [979, 469] on code "version="0.6.0" token_file="$( mktemp )" cat > "${token_file}" <<'EOF' Authoriz…" at bounding box center [1073, 424] width 658 height 161
click at [1410, 24] on icon at bounding box center [1404, 24] width 17 height 17
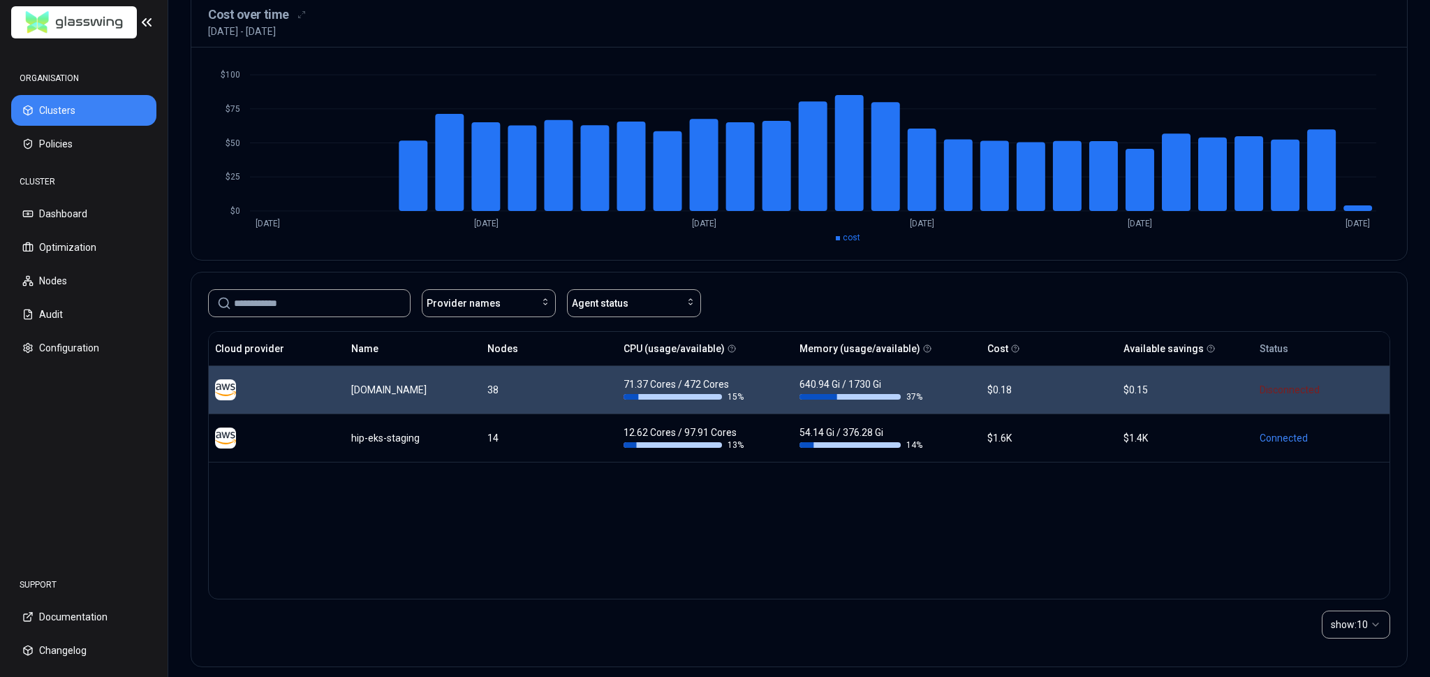
scroll to position [125, 0]
